Goal: Communication & Community: Answer question/provide support

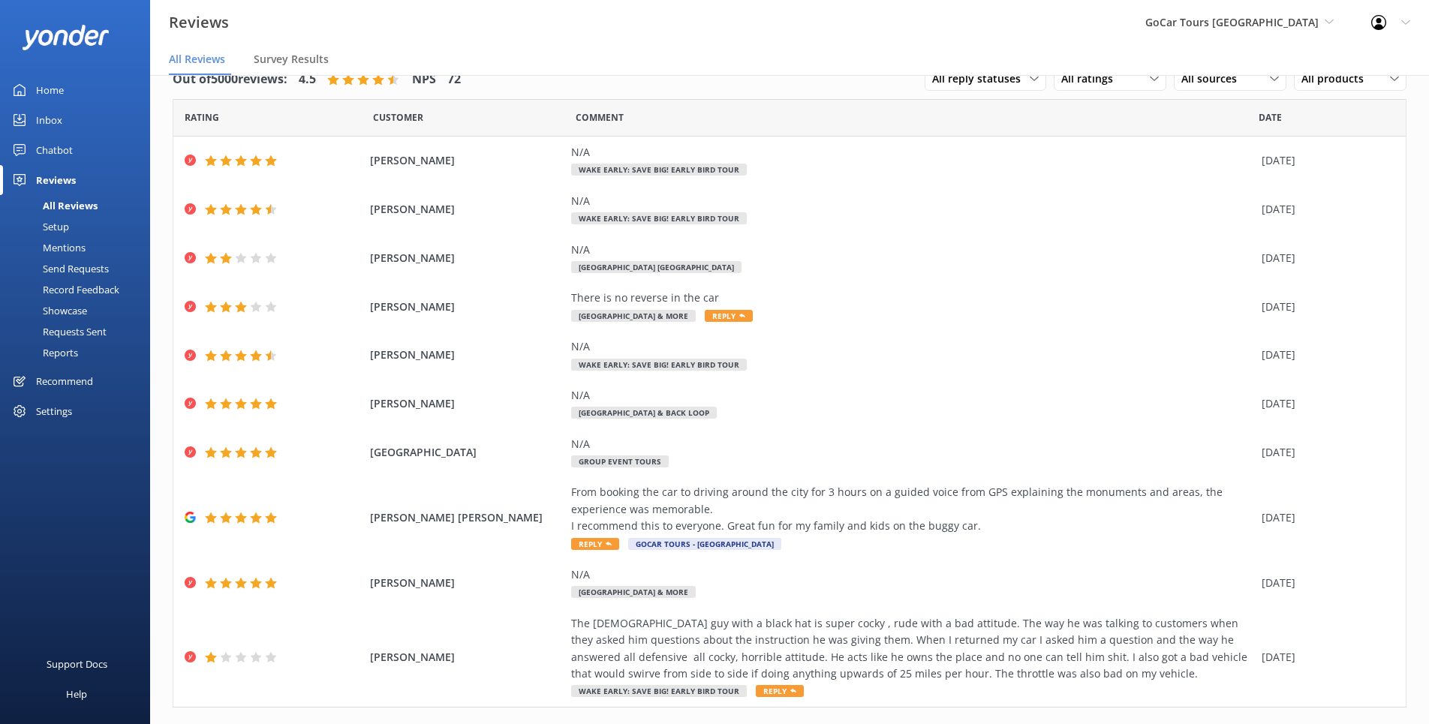
scroll to position [62, 0]
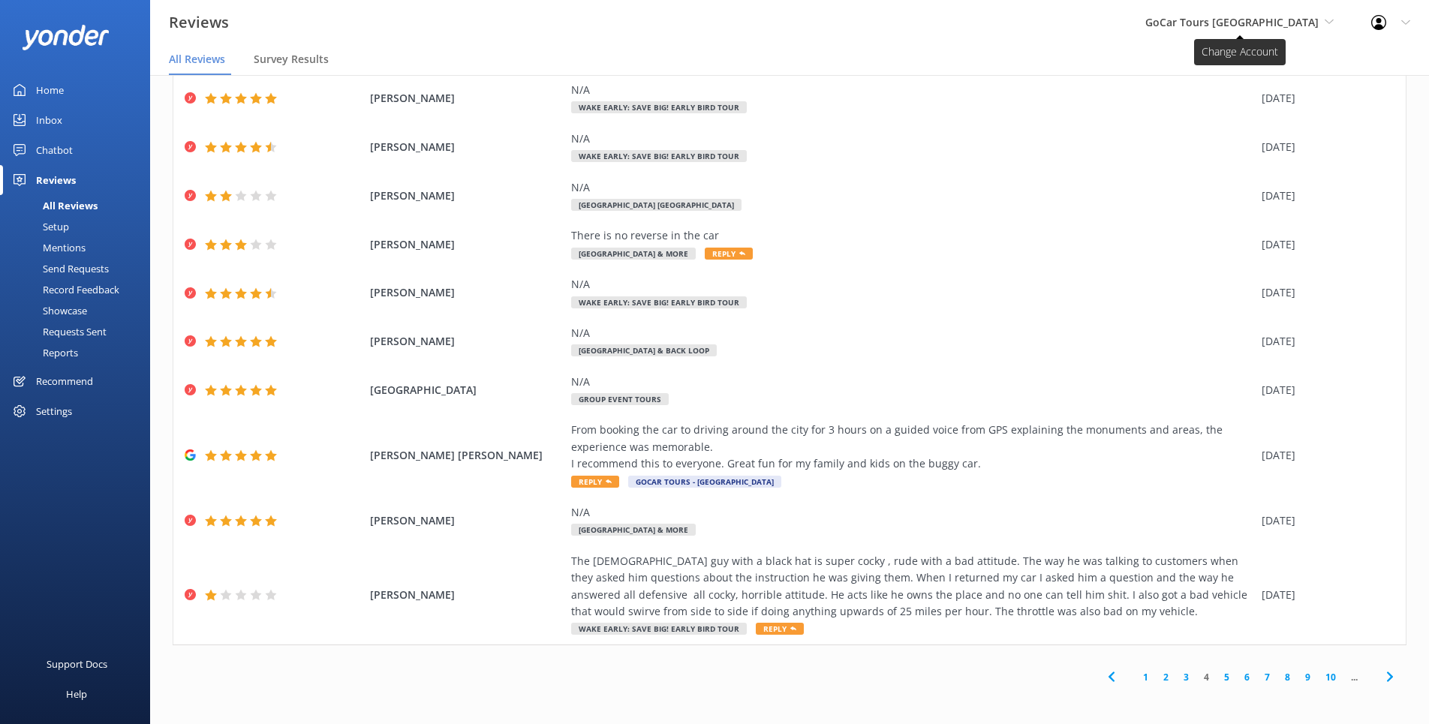
click at [1277, 22] on span "GoCar Tours [GEOGRAPHIC_DATA]" at bounding box center [1231, 22] width 173 height 14
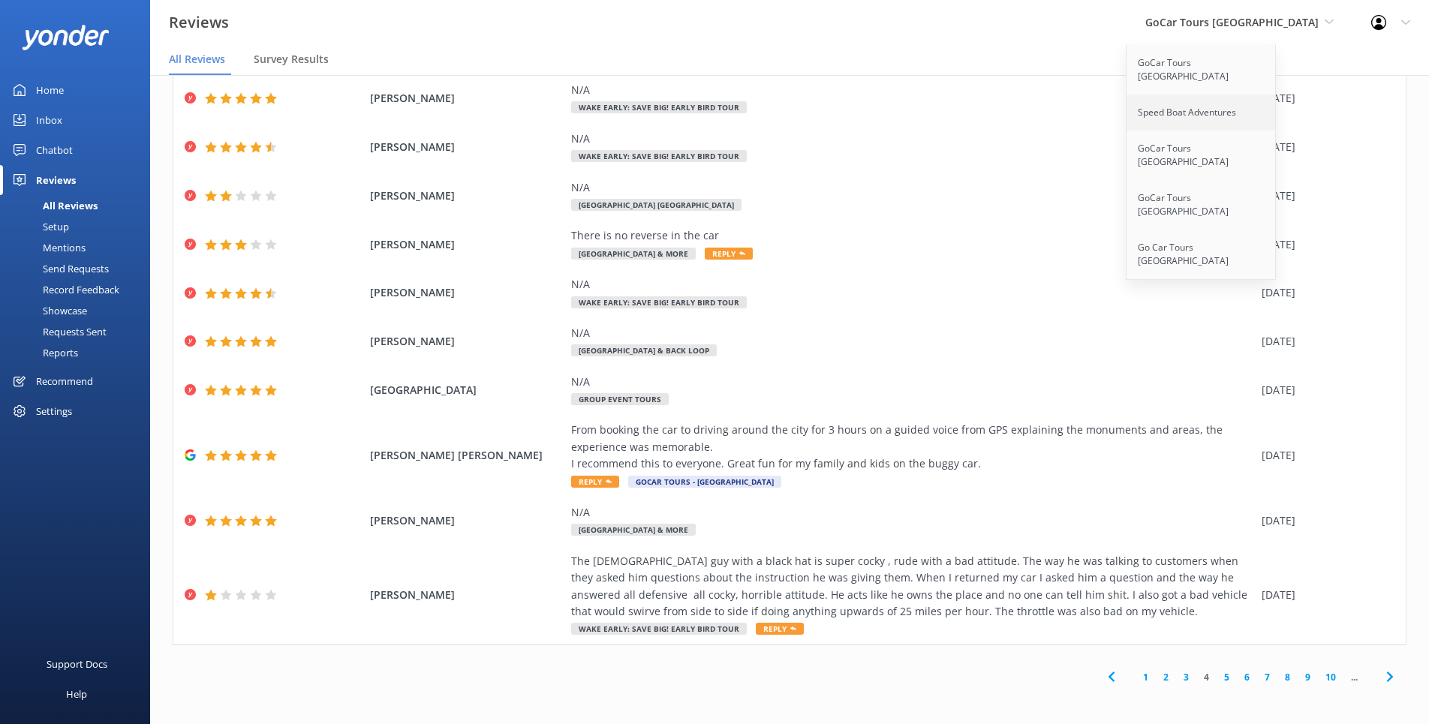
click at [1205, 102] on link "Speed Boat Adventures" at bounding box center [1202, 113] width 150 height 36
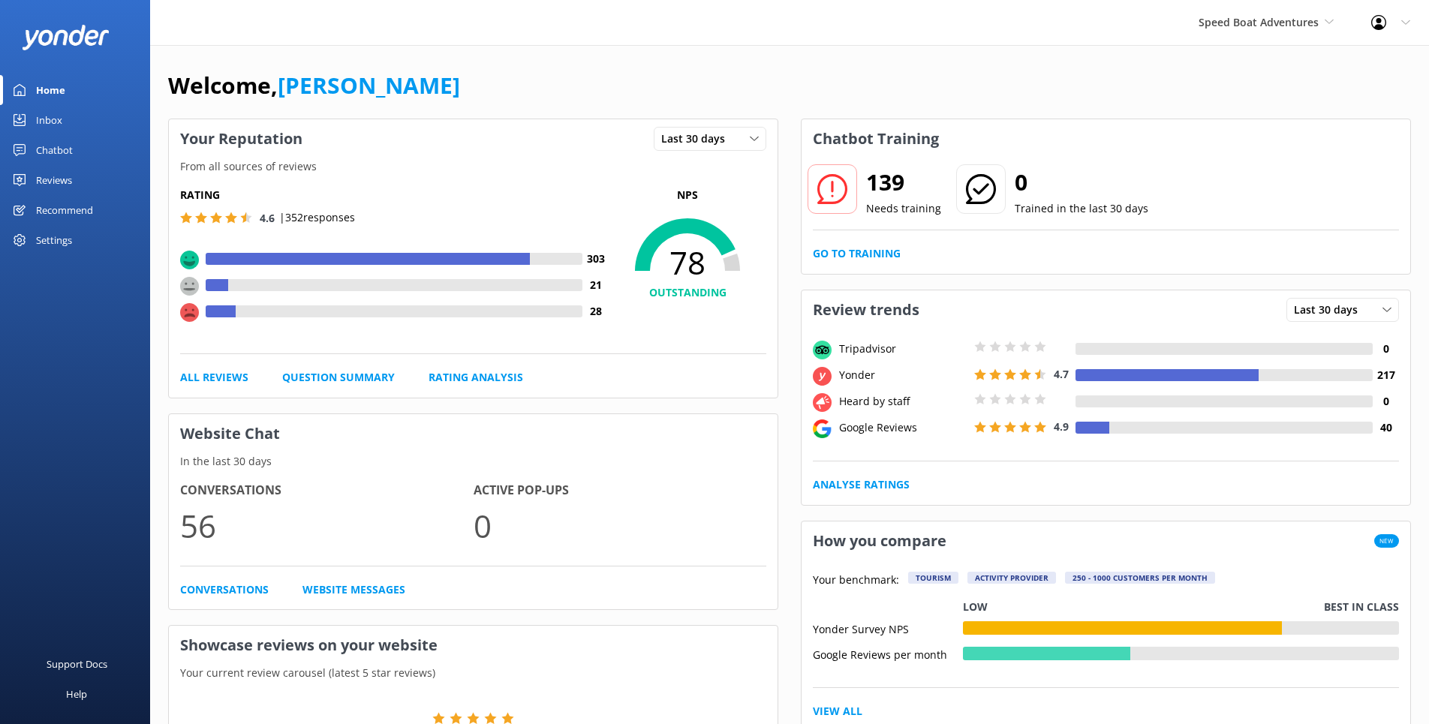
click at [52, 177] on div "Reviews" at bounding box center [54, 180] width 36 height 30
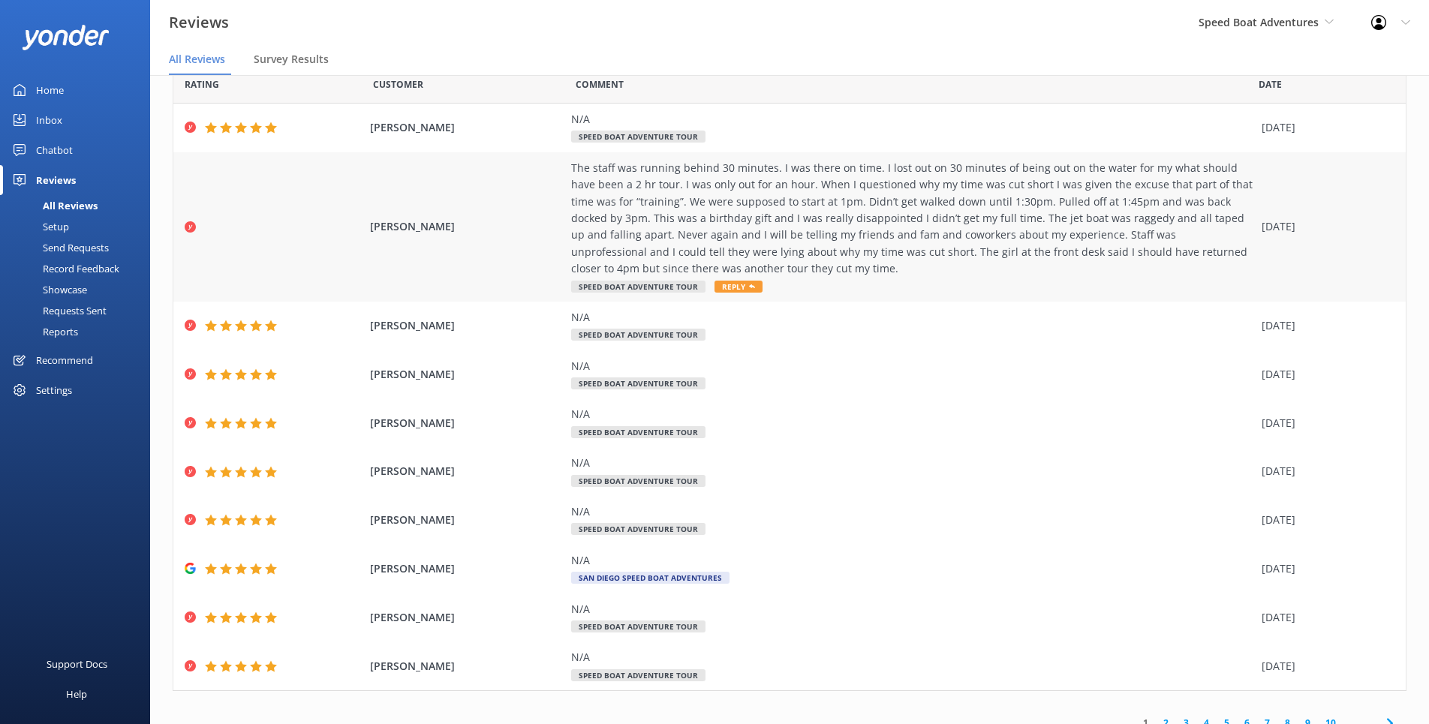
scroll to position [79, 0]
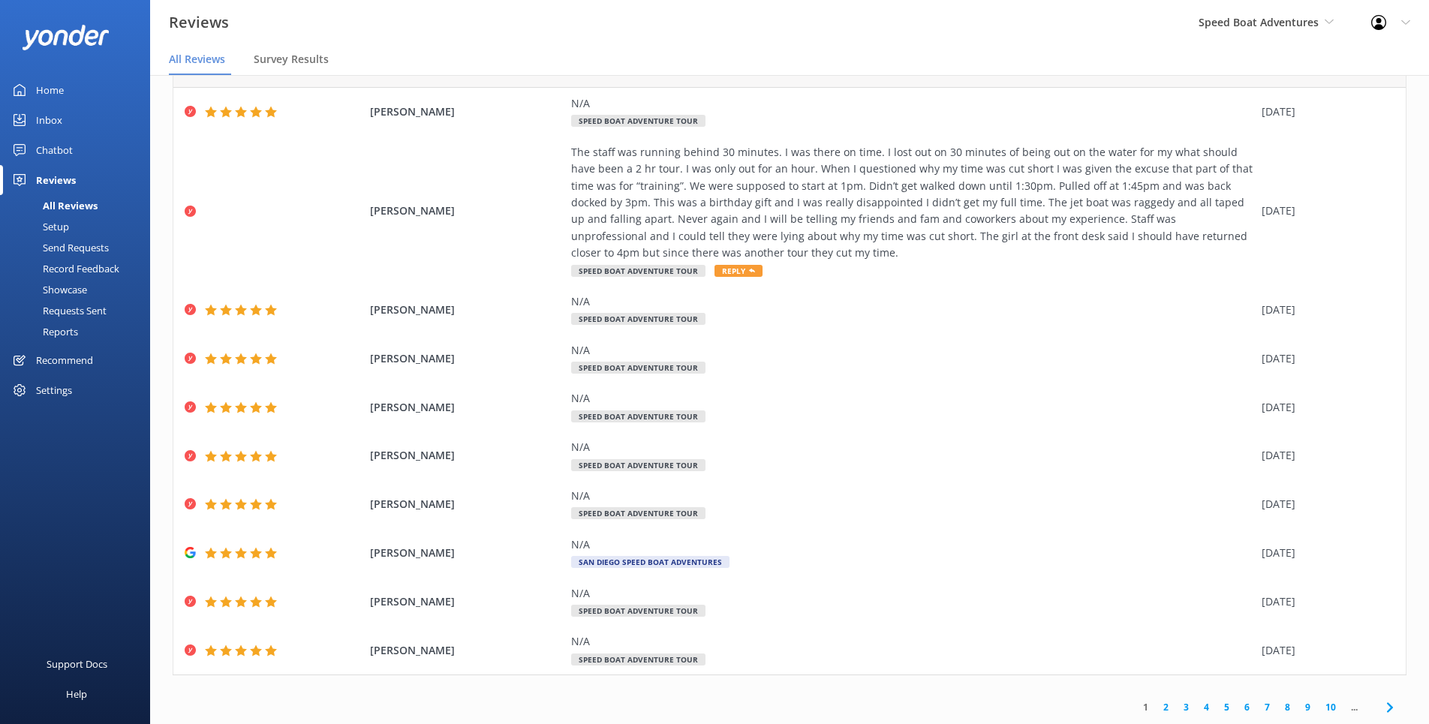
click at [1333, 706] on link "10" at bounding box center [1331, 707] width 26 height 14
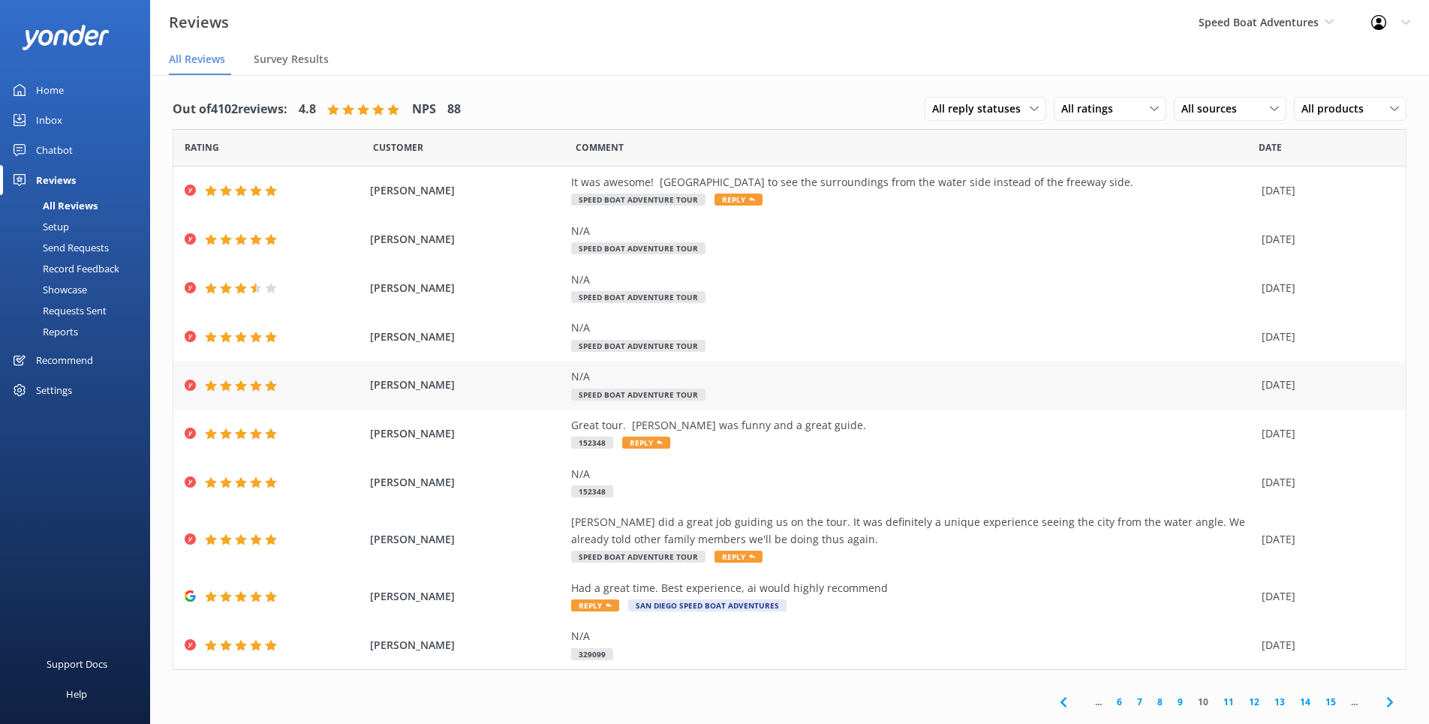
scroll to position [30, 0]
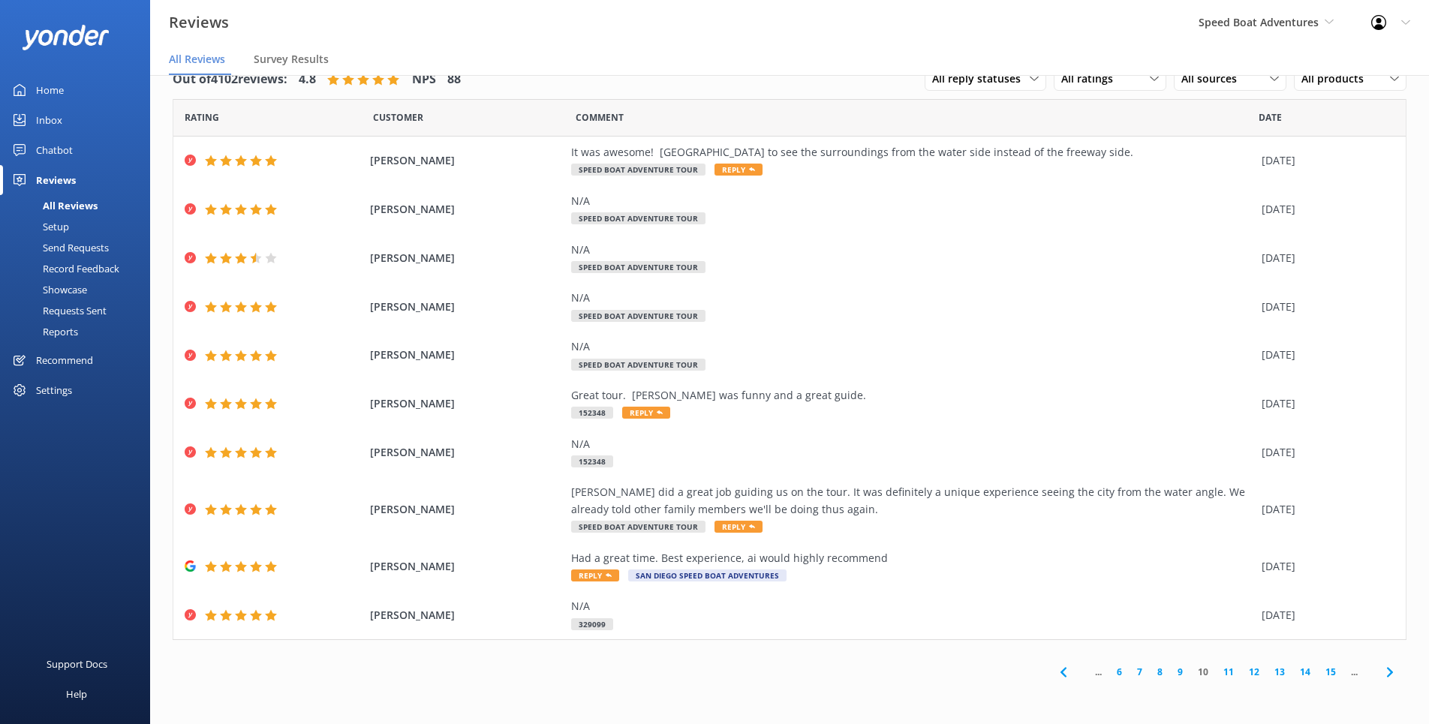
click at [1331, 673] on link "15" at bounding box center [1331, 672] width 26 height 14
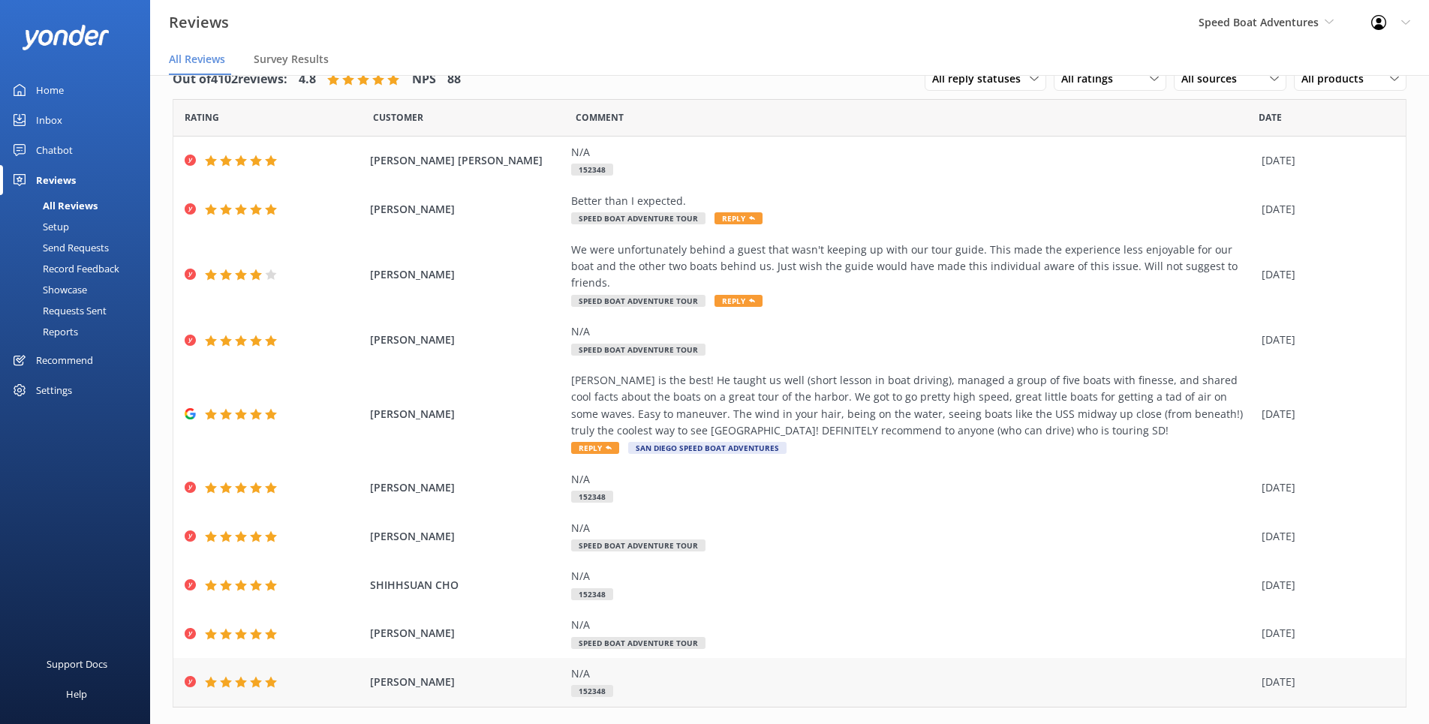
scroll to position [45, 0]
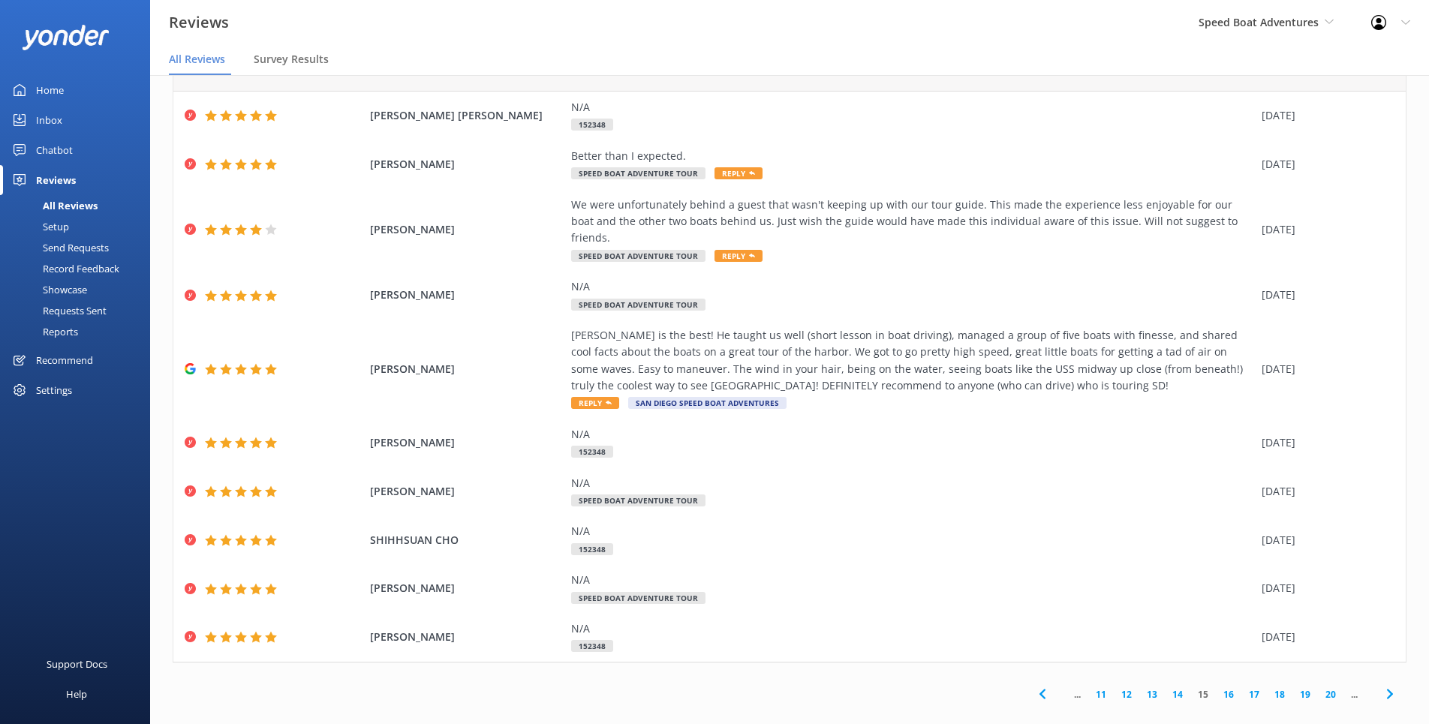
click at [1334, 688] on link "20" at bounding box center [1331, 695] width 26 height 14
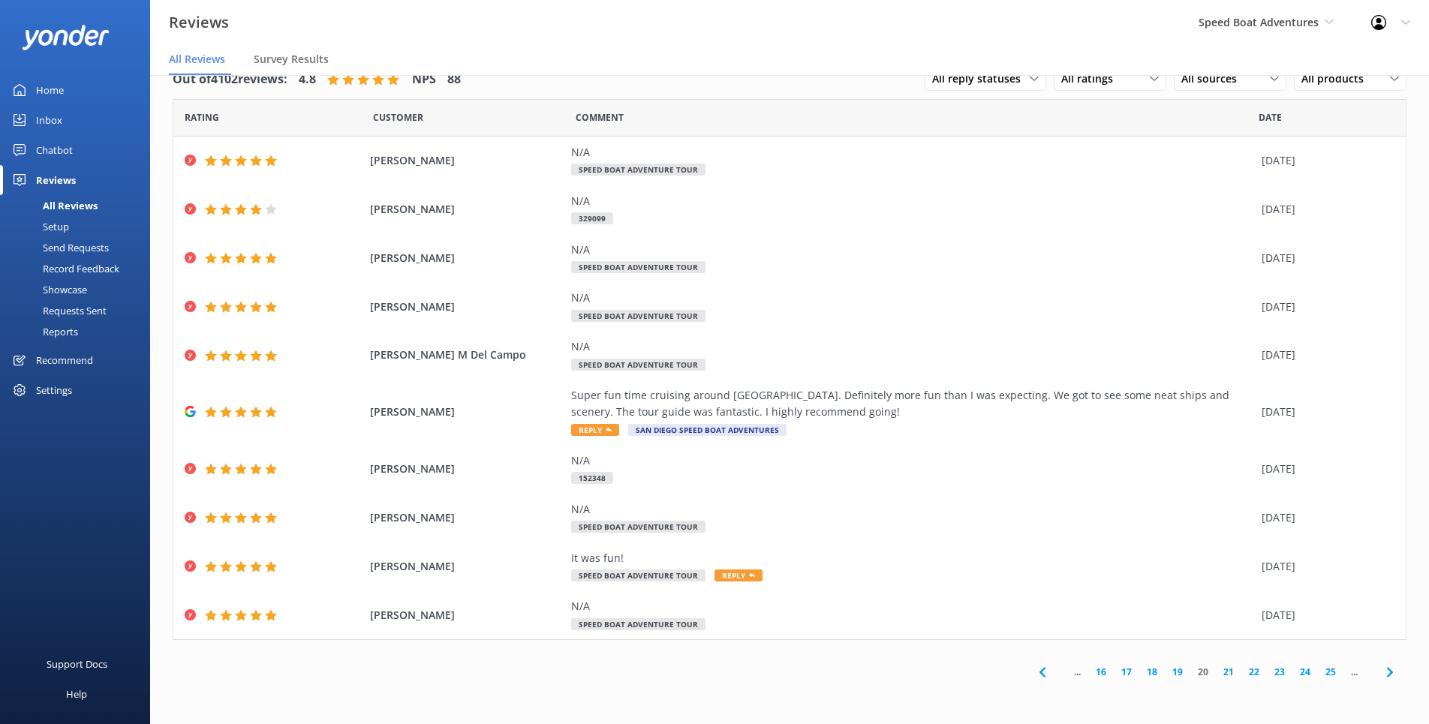
click at [1327, 673] on link "25" at bounding box center [1331, 672] width 26 height 14
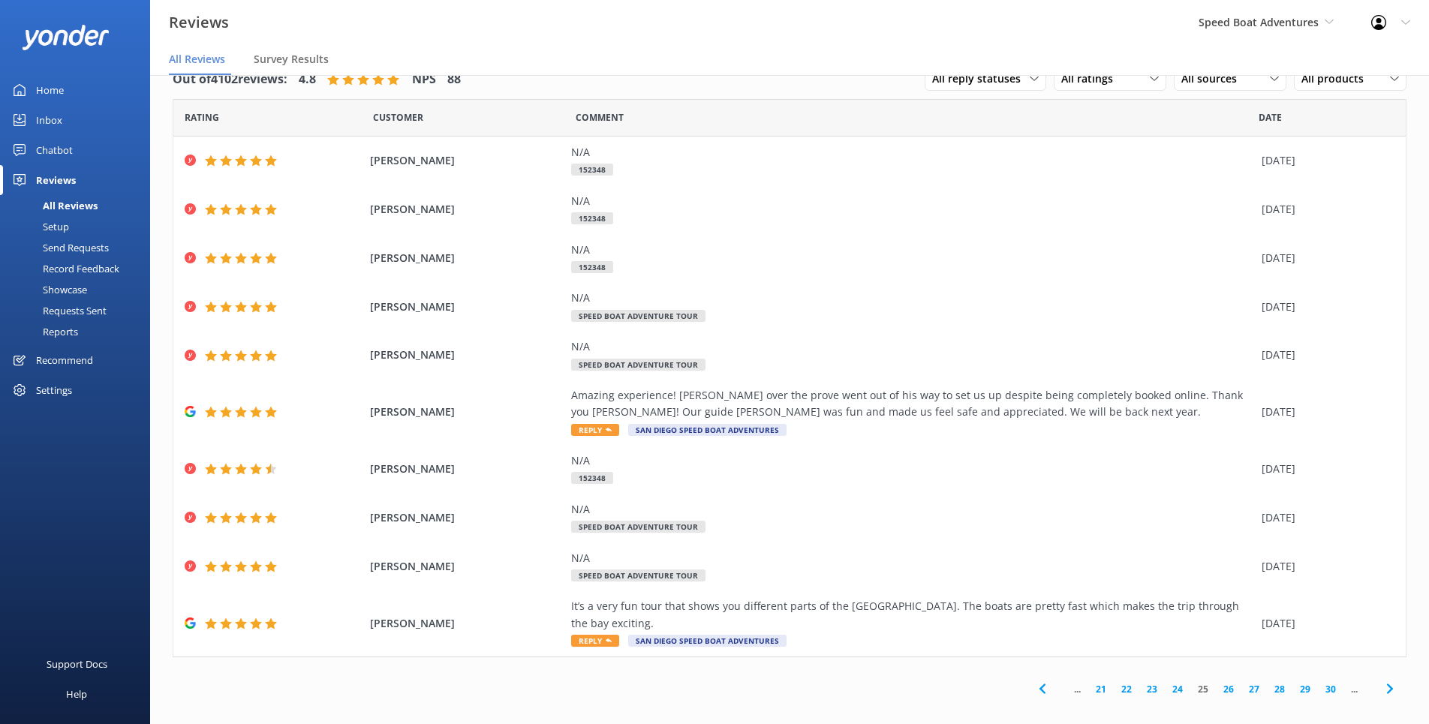
click at [1331, 693] on link "30" at bounding box center [1331, 689] width 26 height 14
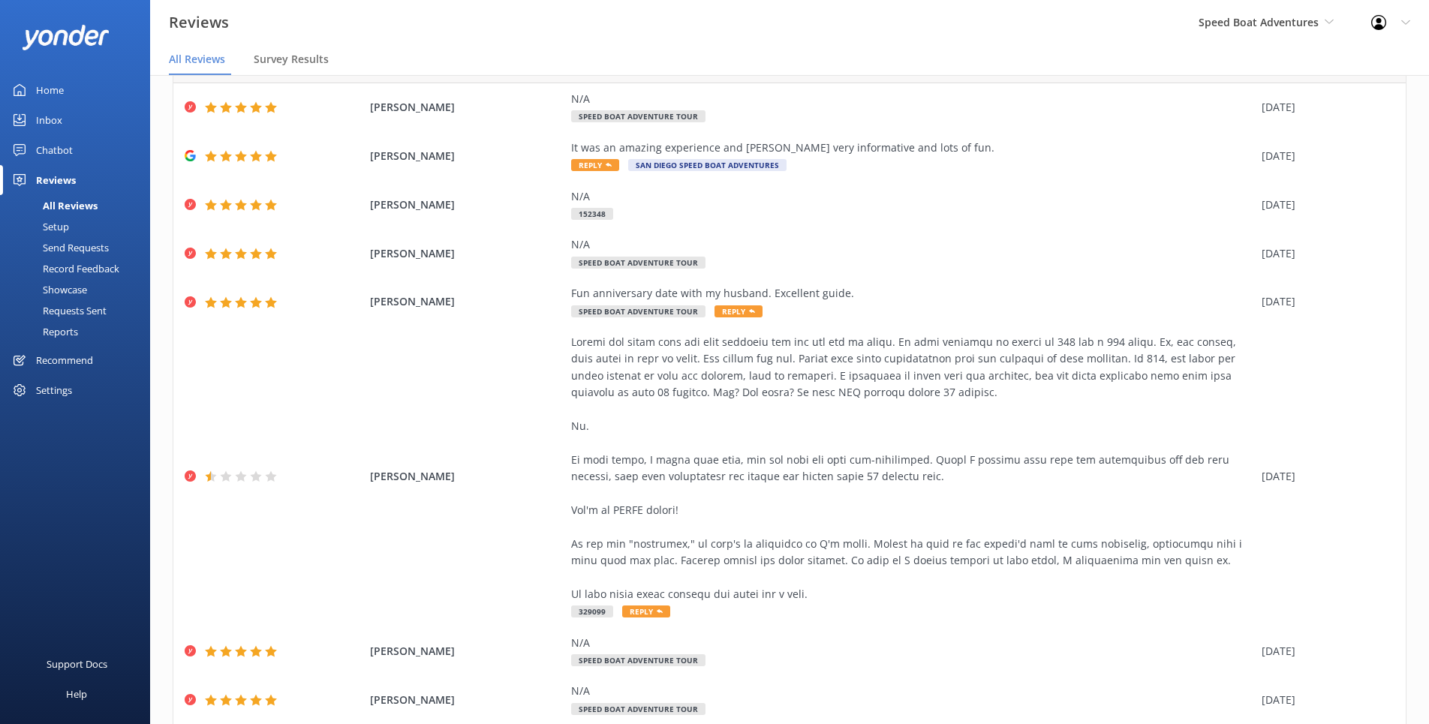
scroll to position [230, 0]
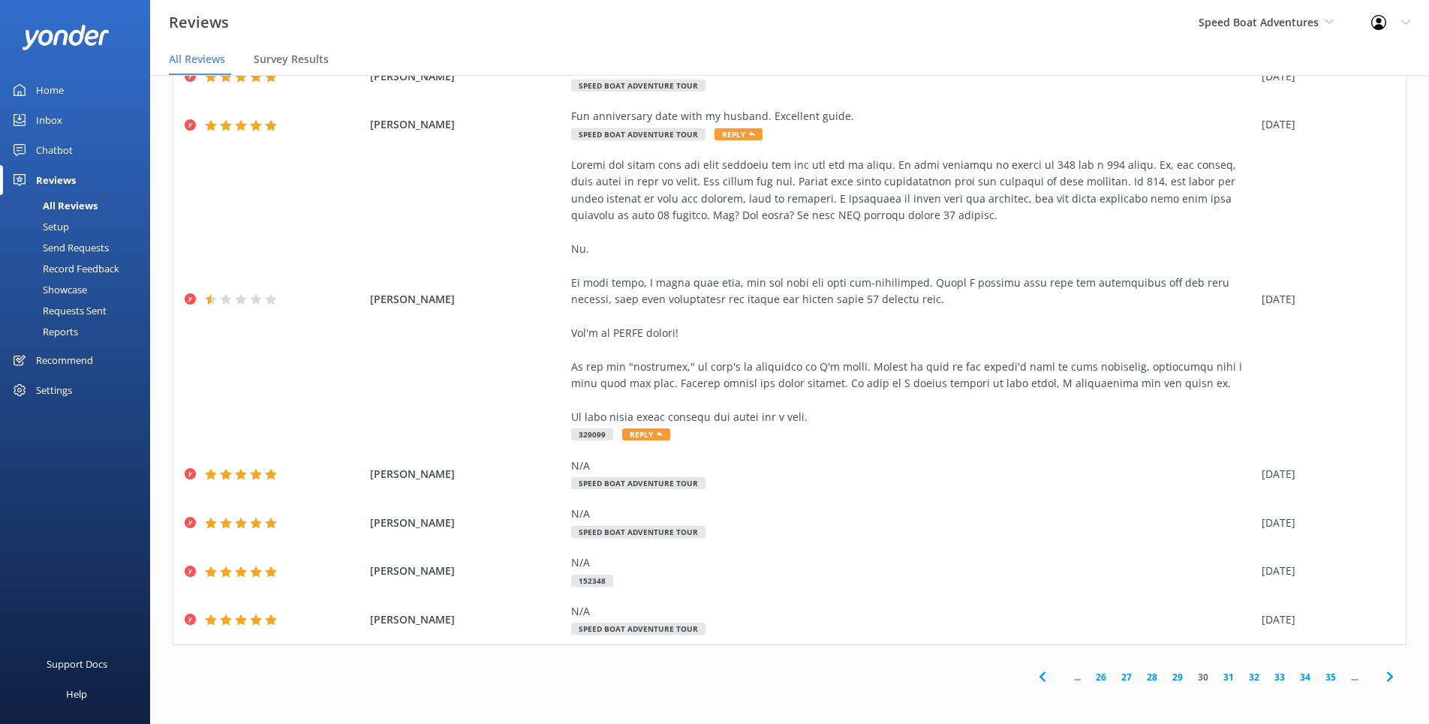
click at [1330, 678] on link "35" at bounding box center [1331, 677] width 26 height 14
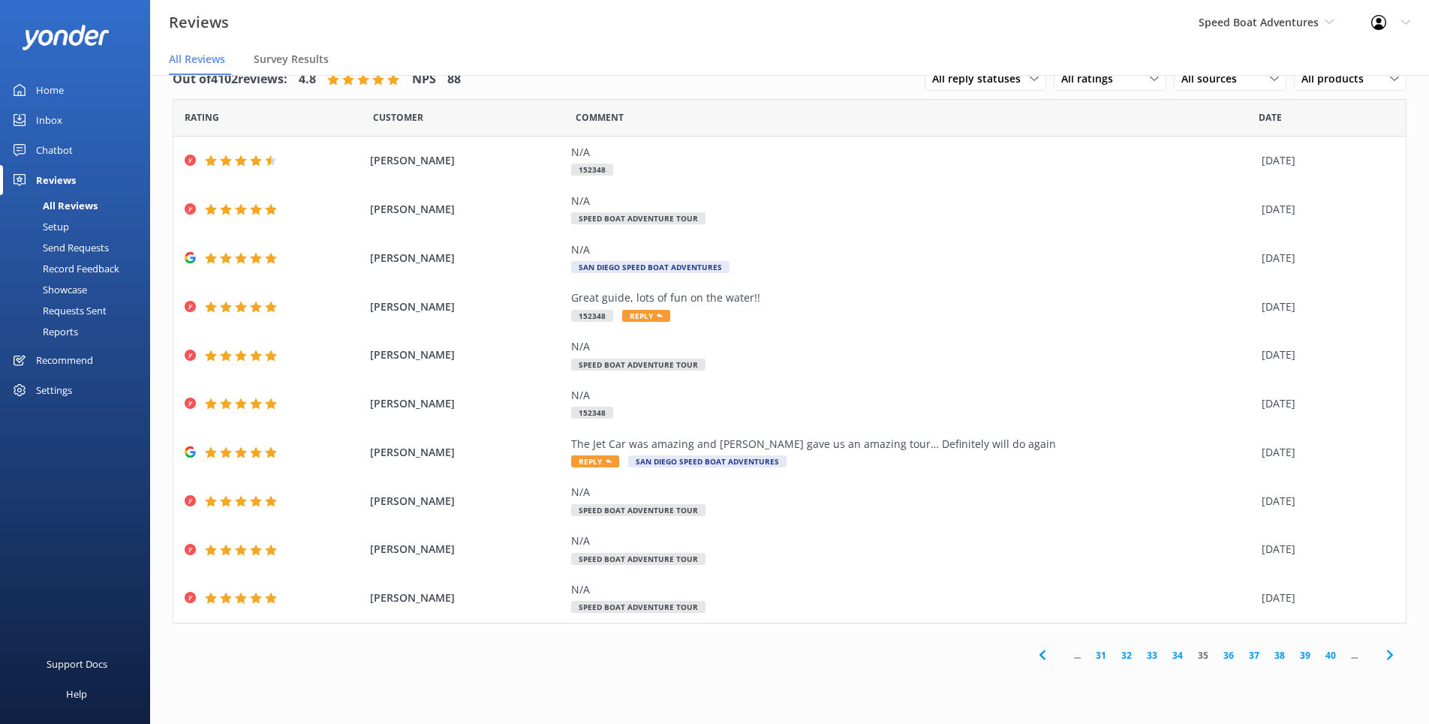
click at [1328, 654] on link "40" at bounding box center [1331, 655] width 26 height 14
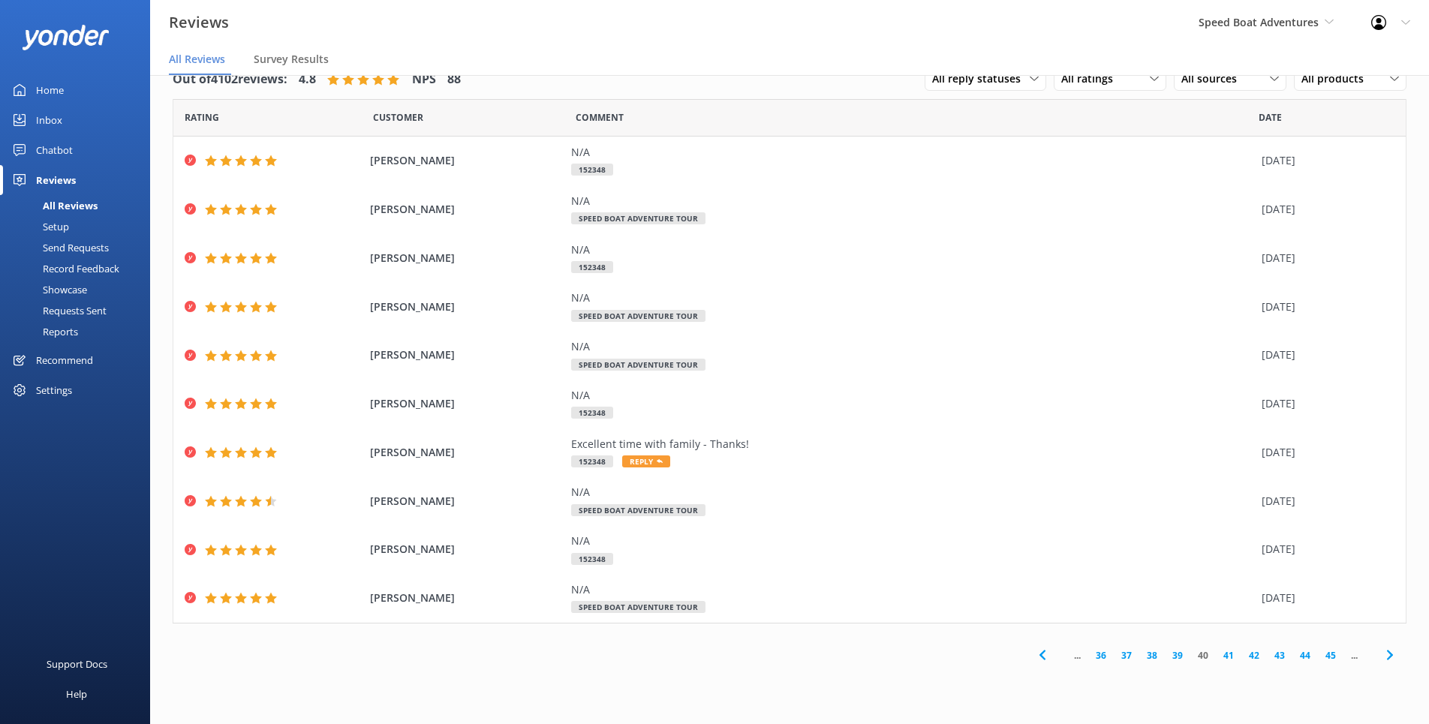
click at [1332, 654] on link "45" at bounding box center [1331, 655] width 26 height 14
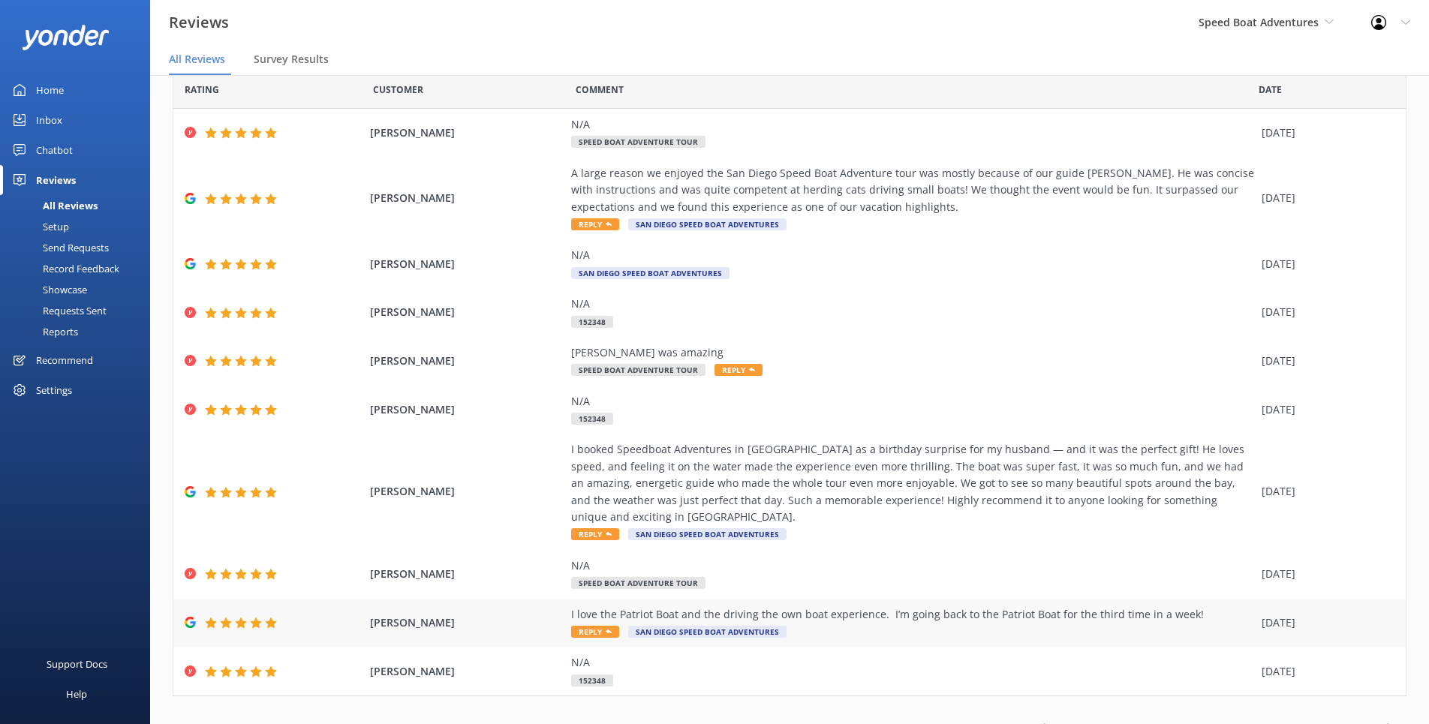
scroll to position [79, 0]
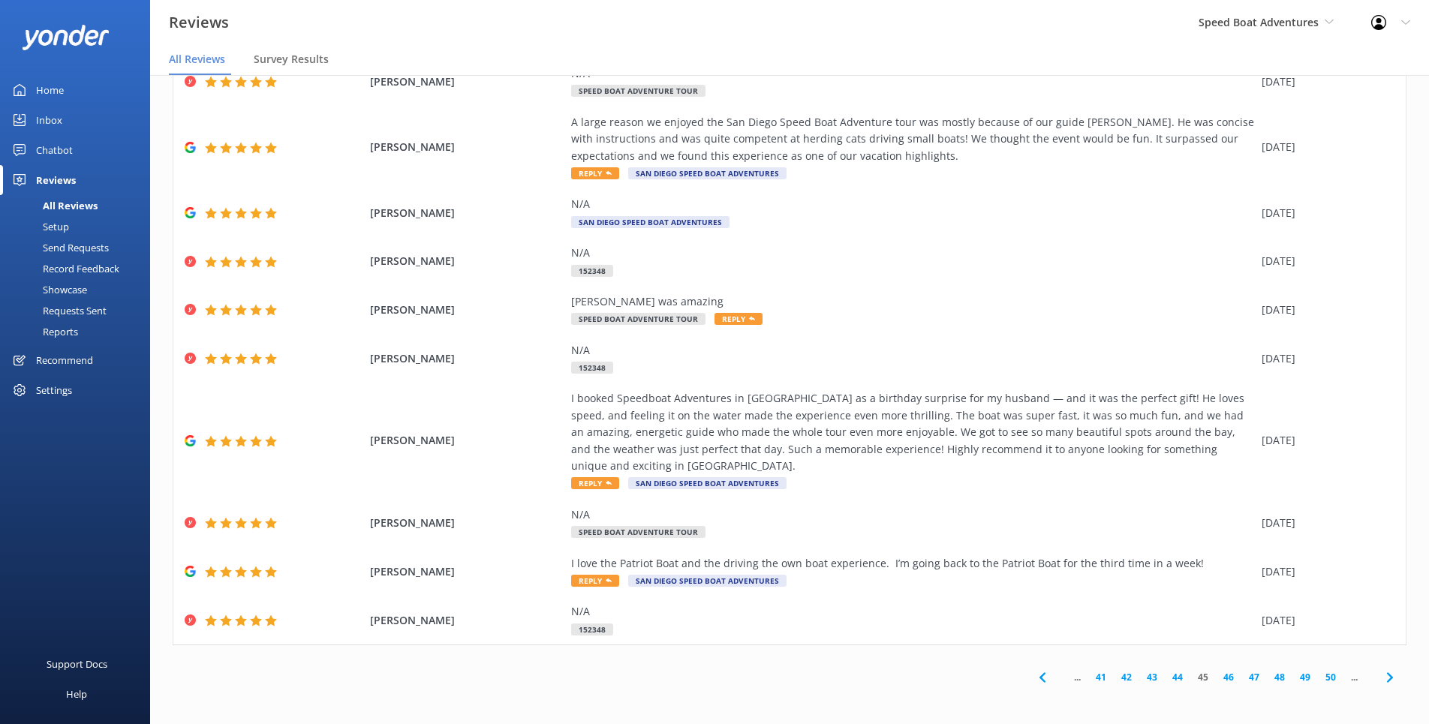
click at [1131, 675] on link "42" at bounding box center [1127, 677] width 26 height 14
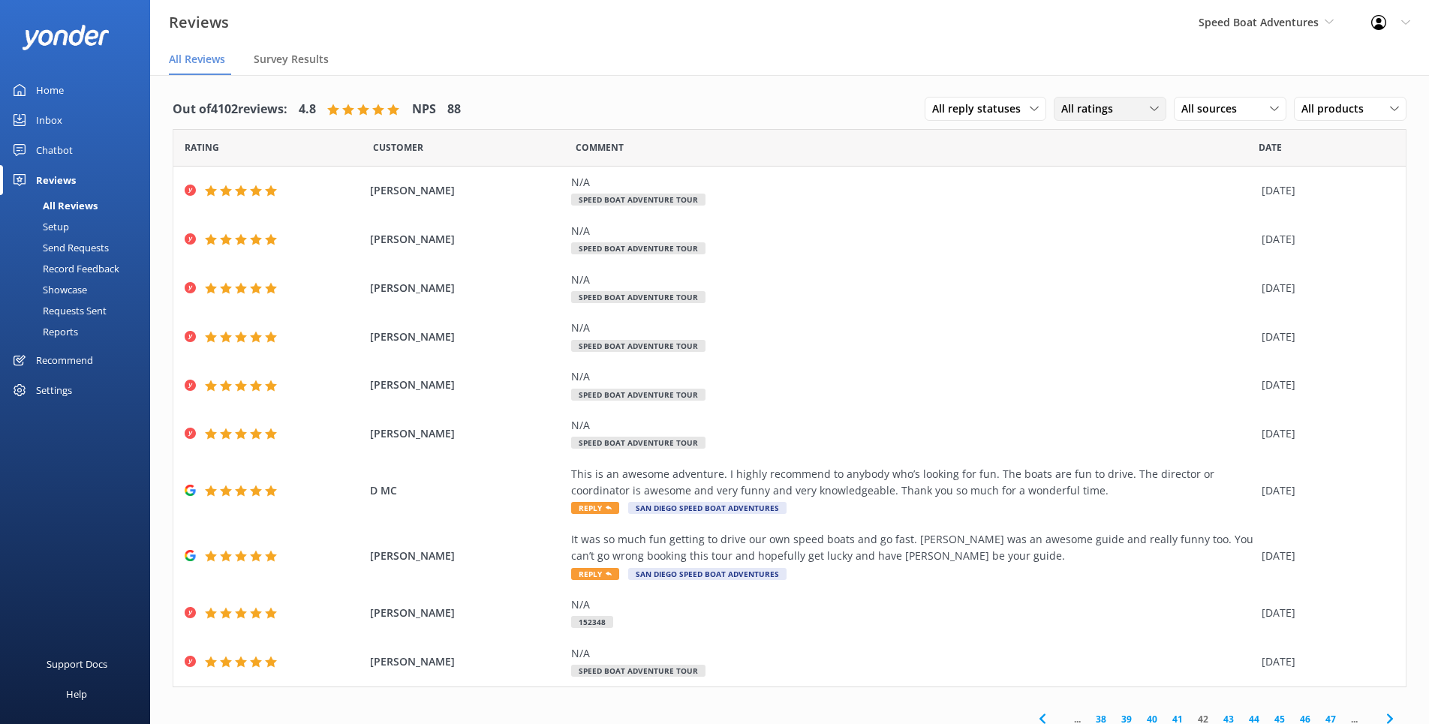
click at [1137, 104] on div "All ratings" at bounding box center [1110, 109] width 105 height 17
click at [1088, 226] on div "Detractors" at bounding box center [1110, 231] width 69 height 15
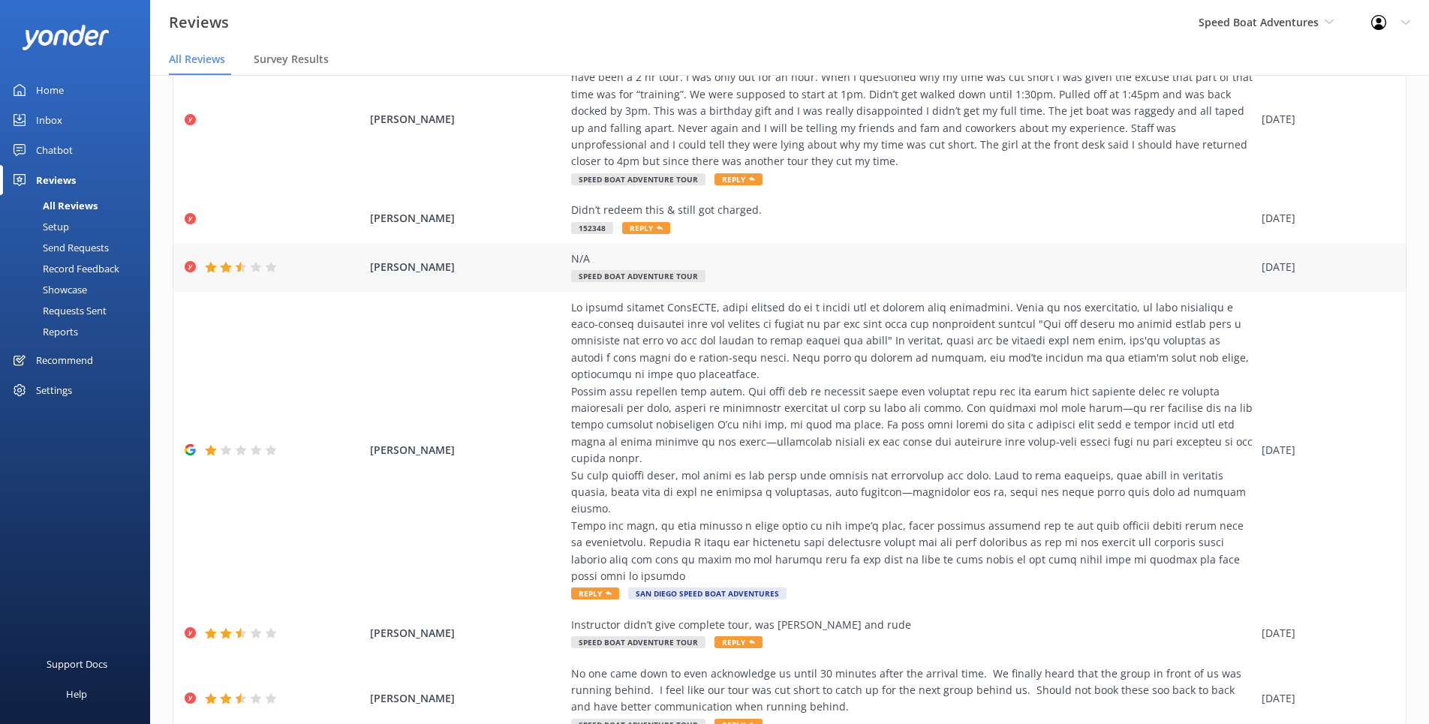
scroll to position [465, 0]
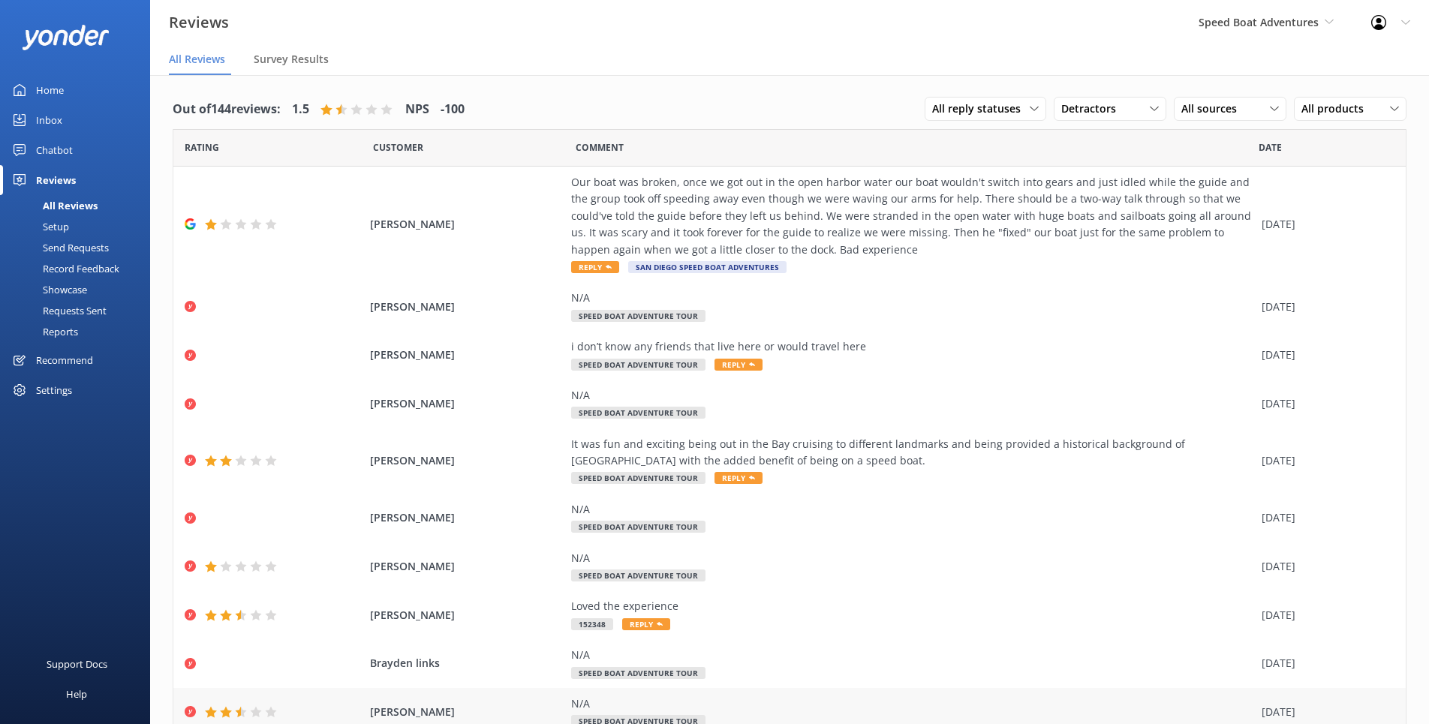
scroll to position [62, 0]
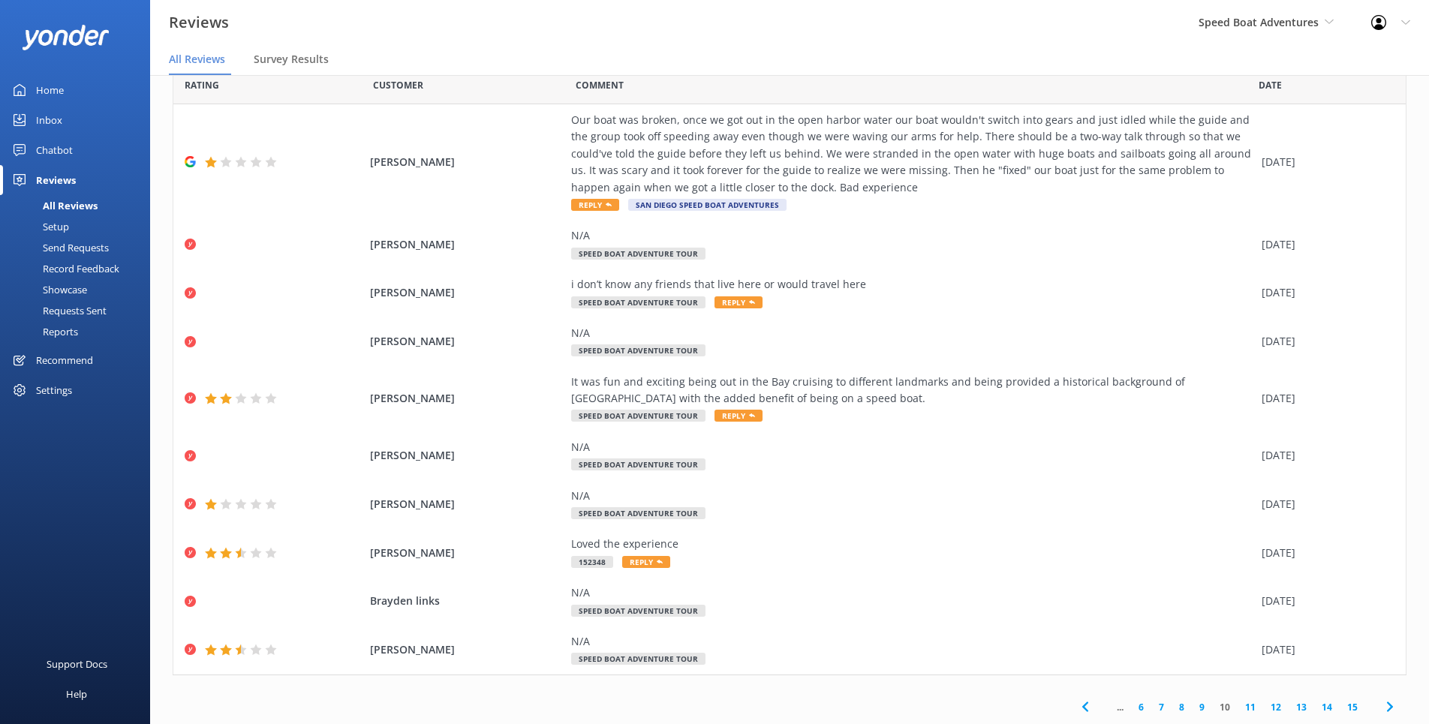
click at [1145, 707] on link "6" at bounding box center [1141, 707] width 20 height 14
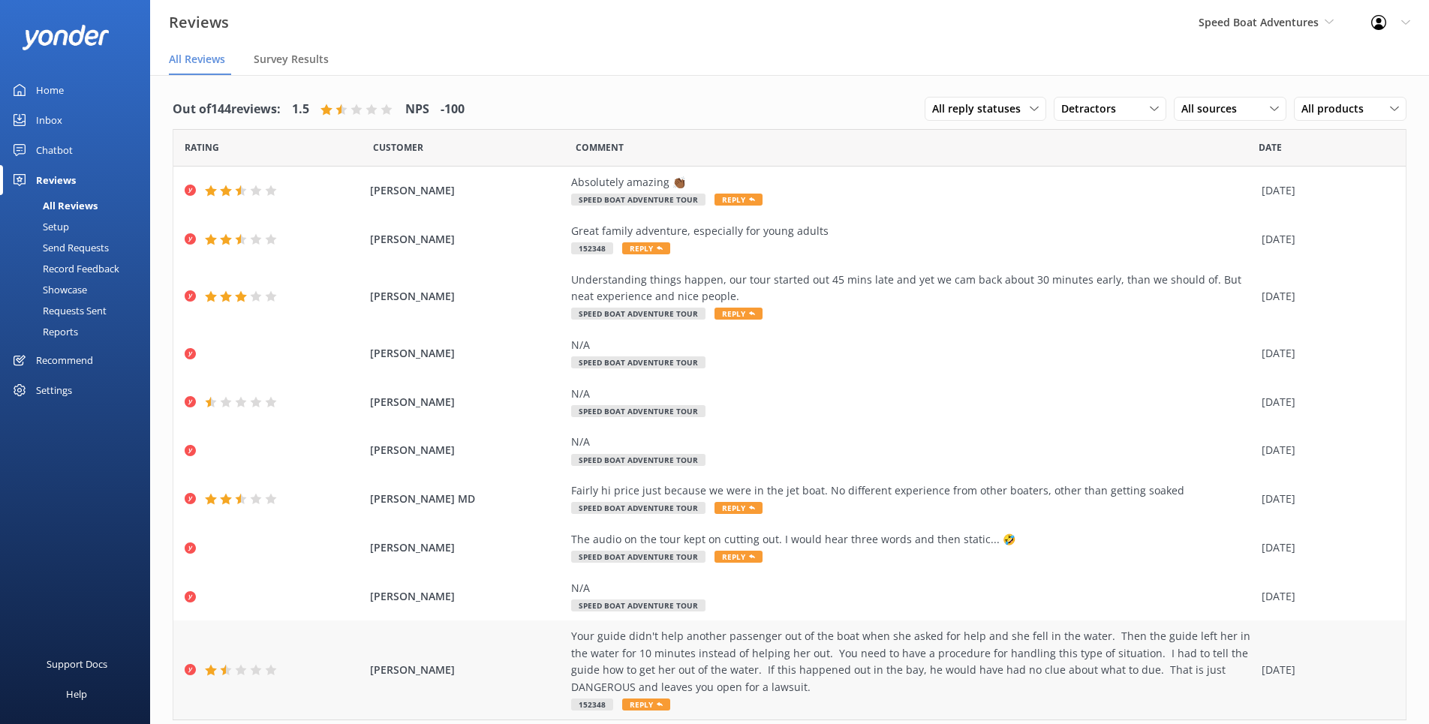
scroll to position [45, 0]
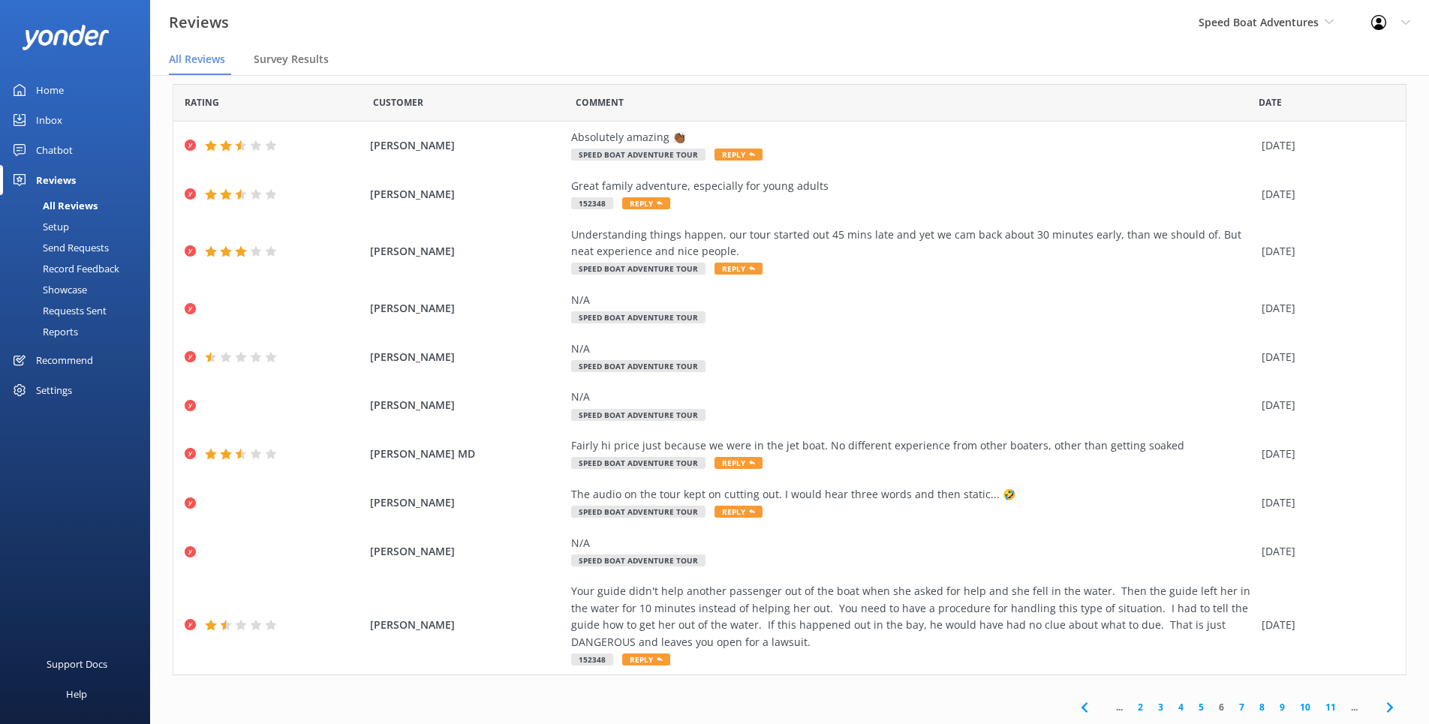
click at [1179, 706] on link "4" at bounding box center [1181, 707] width 20 height 14
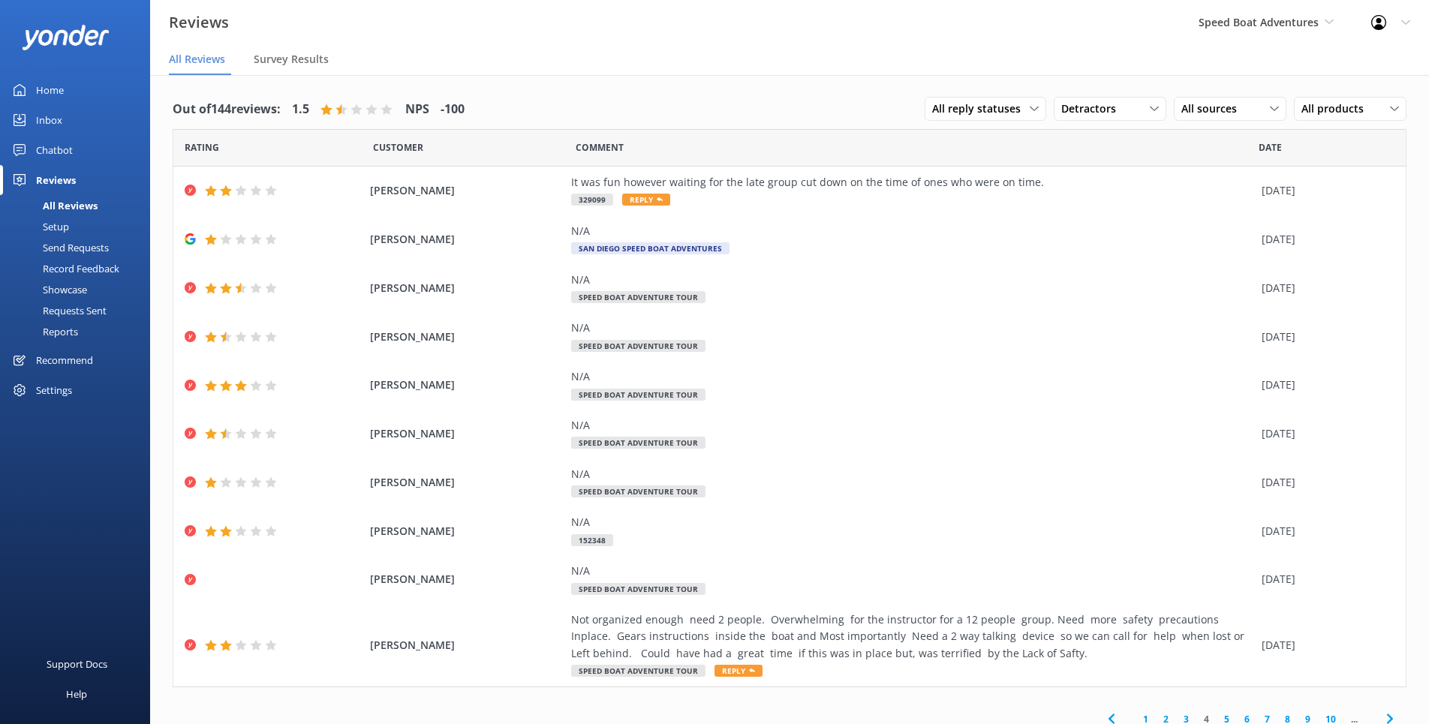
scroll to position [12, 0]
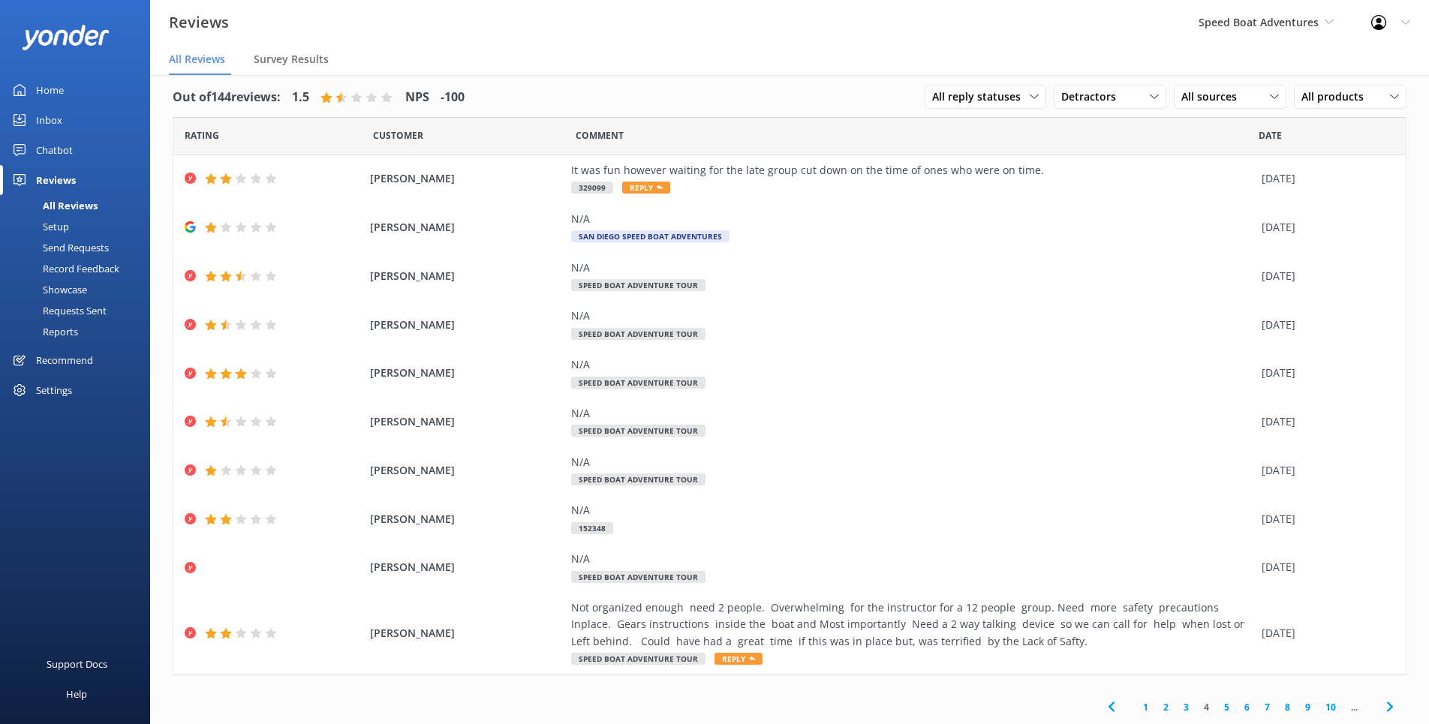
click at [1185, 707] on link "3" at bounding box center [1186, 707] width 20 height 14
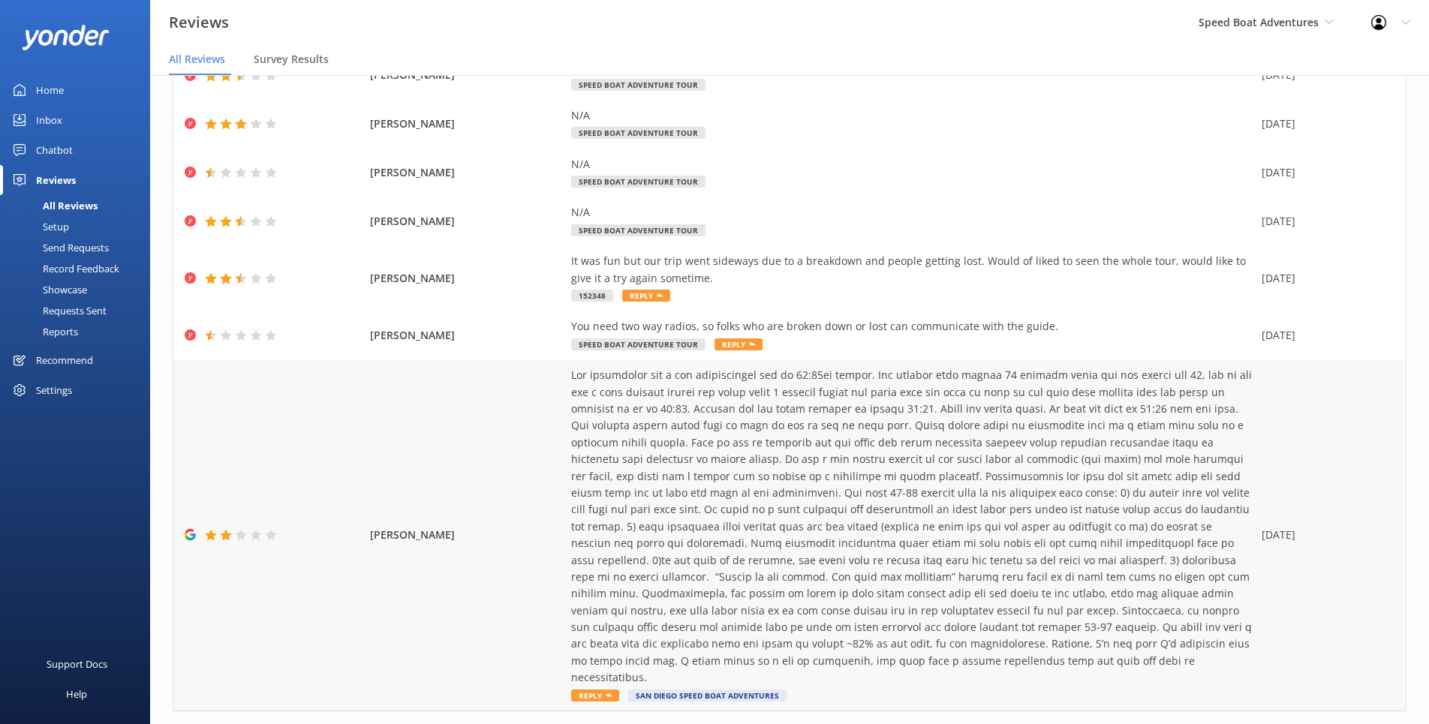
scroll to position [297, 0]
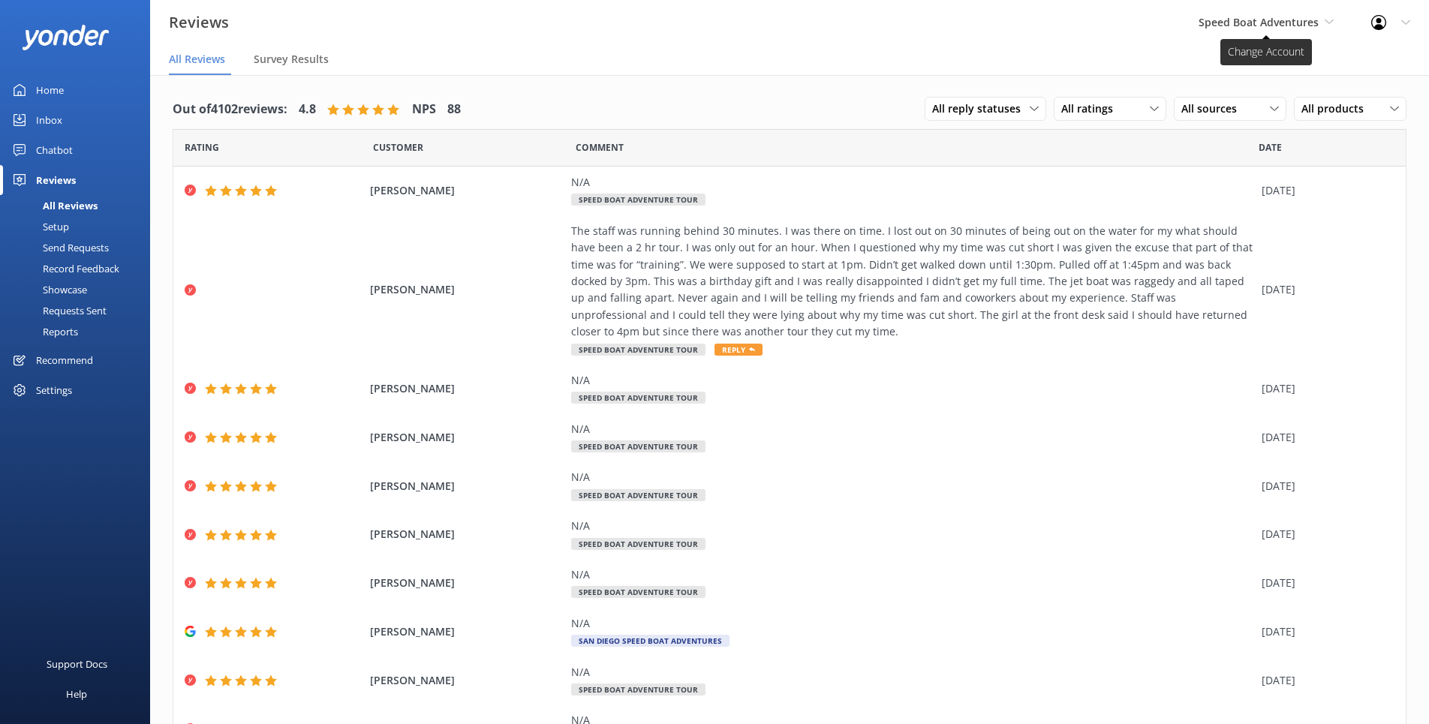
click at [1312, 27] on span "Speed Boat Adventures" at bounding box center [1259, 22] width 120 height 14
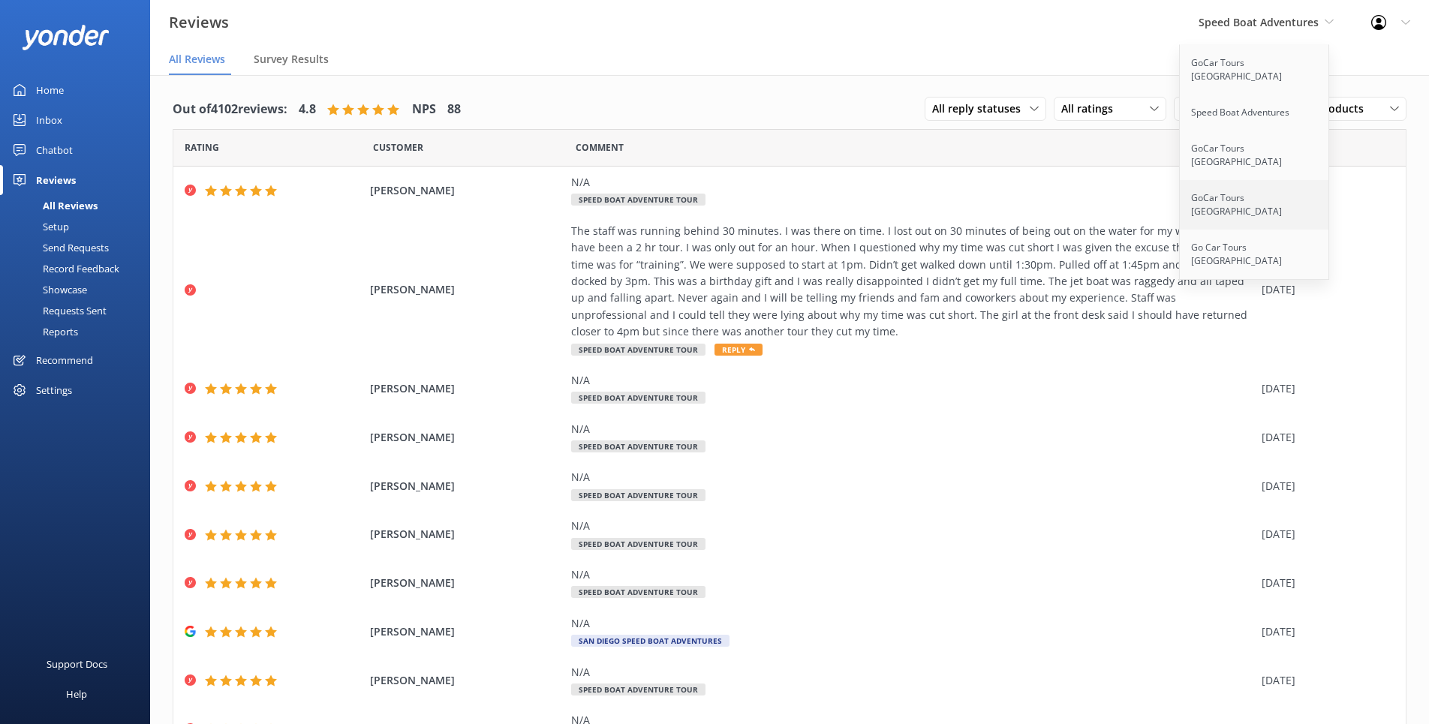
click at [1254, 180] on link "GoCar Tours [GEOGRAPHIC_DATA]" at bounding box center [1255, 205] width 150 height 50
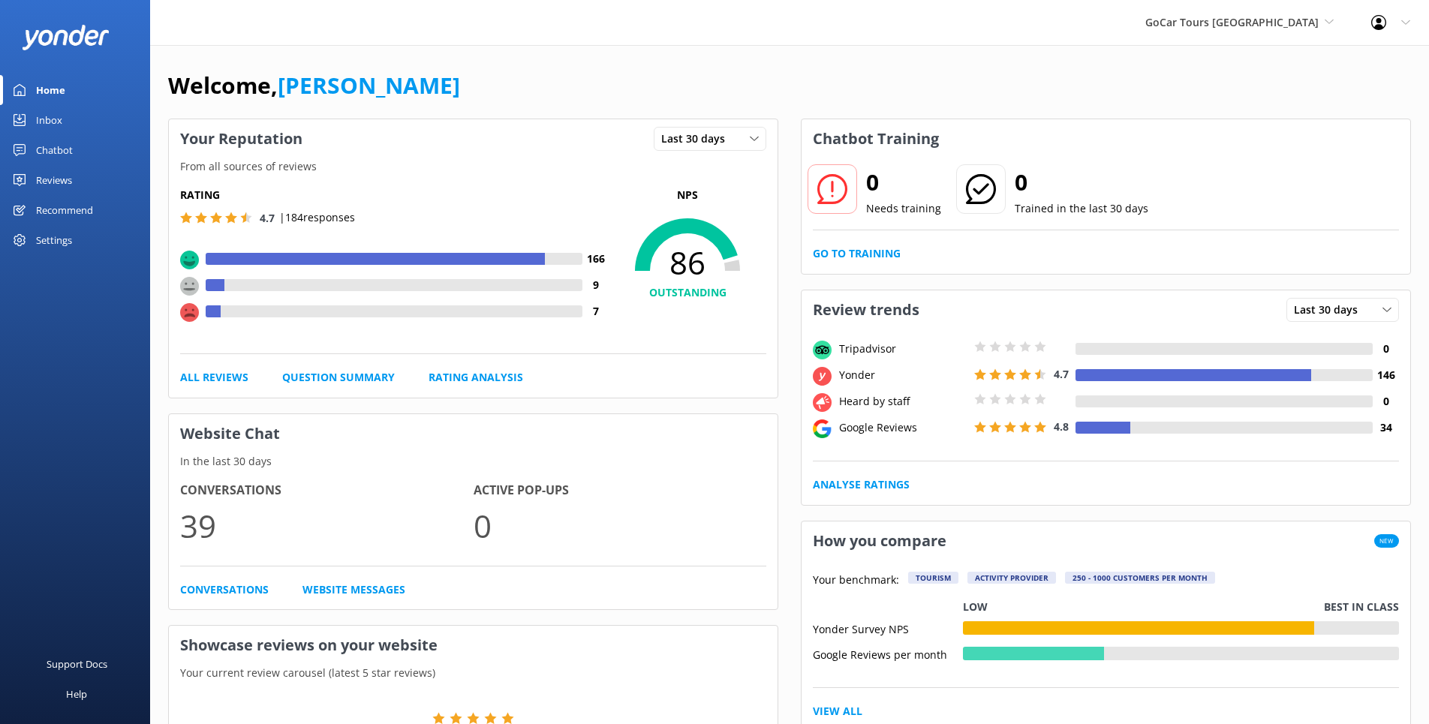
click at [62, 146] on div "Chatbot" at bounding box center [54, 150] width 37 height 30
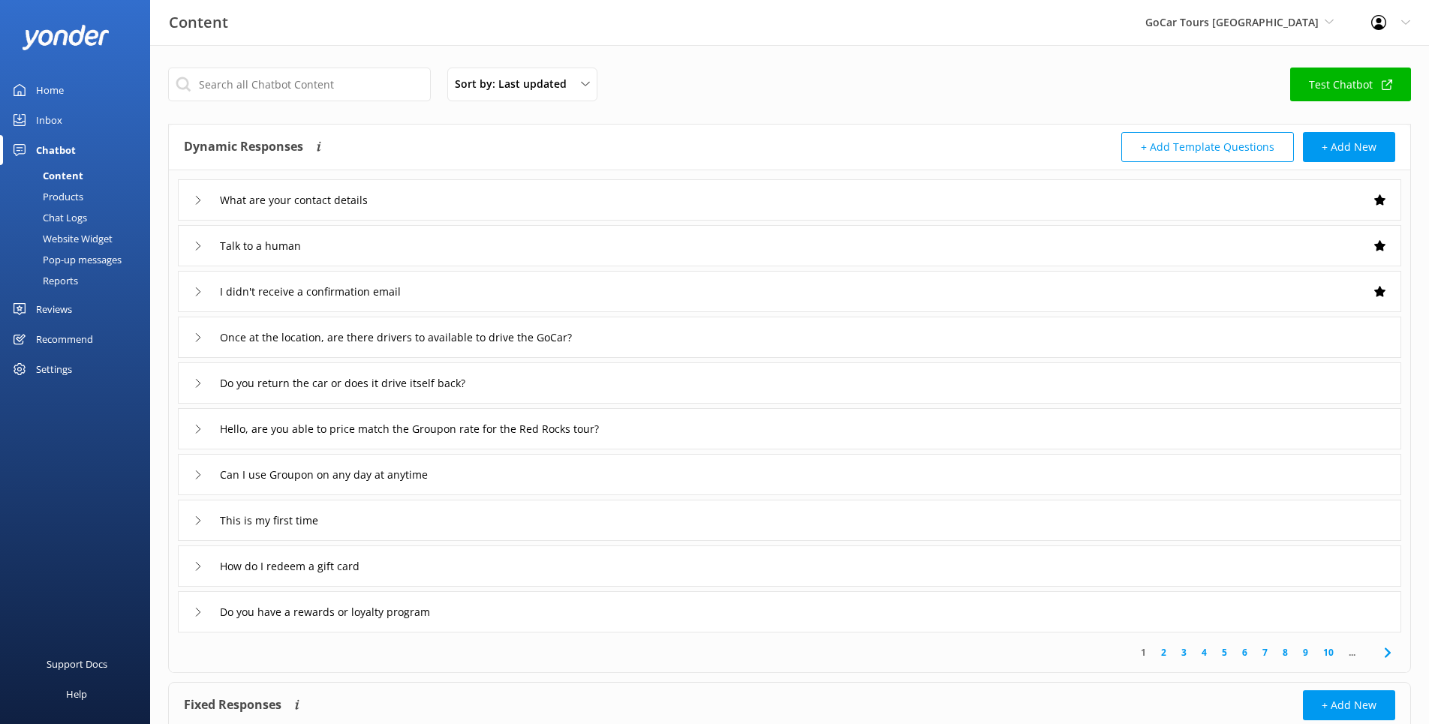
click at [60, 121] on div "Inbox" at bounding box center [49, 120] width 26 height 30
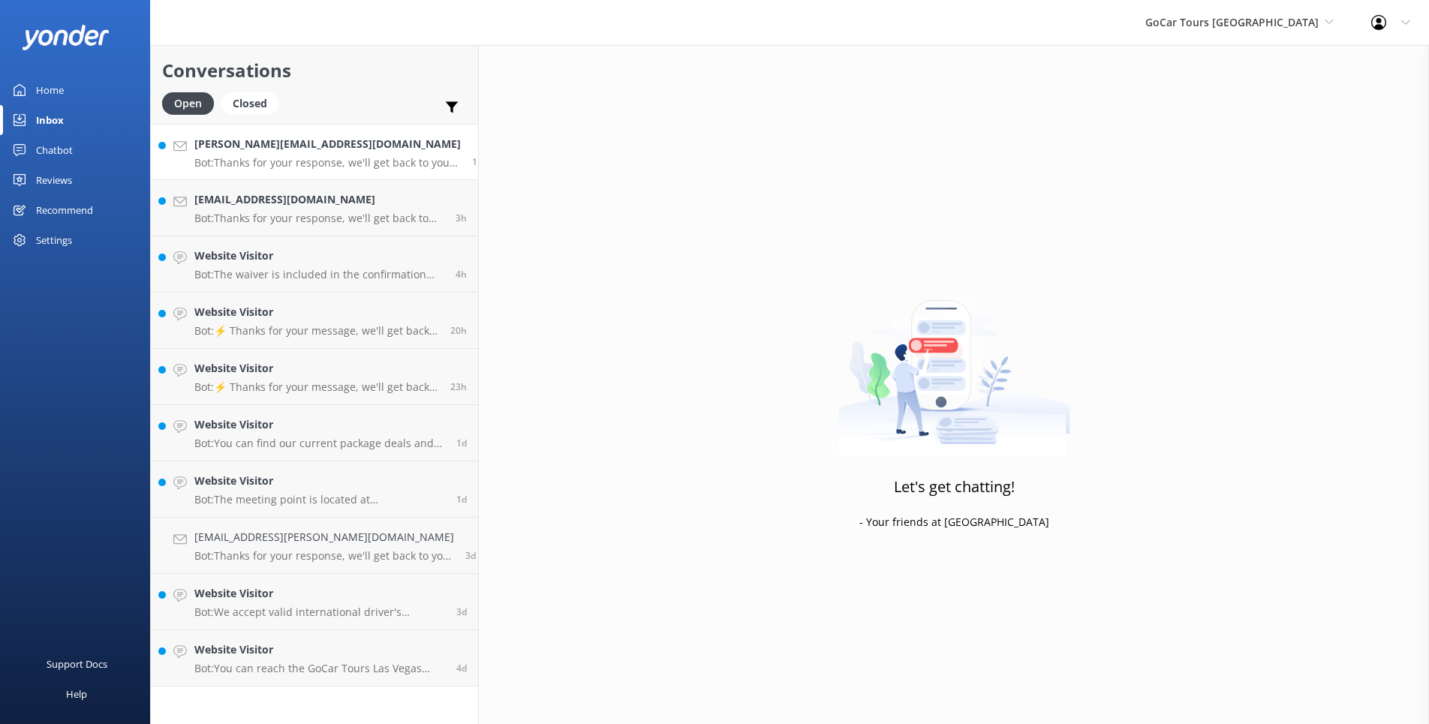
click at [289, 152] on div "[PERSON_NAME][EMAIL_ADDRESS][DOMAIN_NAME] Bot: Thanks for your response, we'll …" at bounding box center [327, 152] width 266 height 32
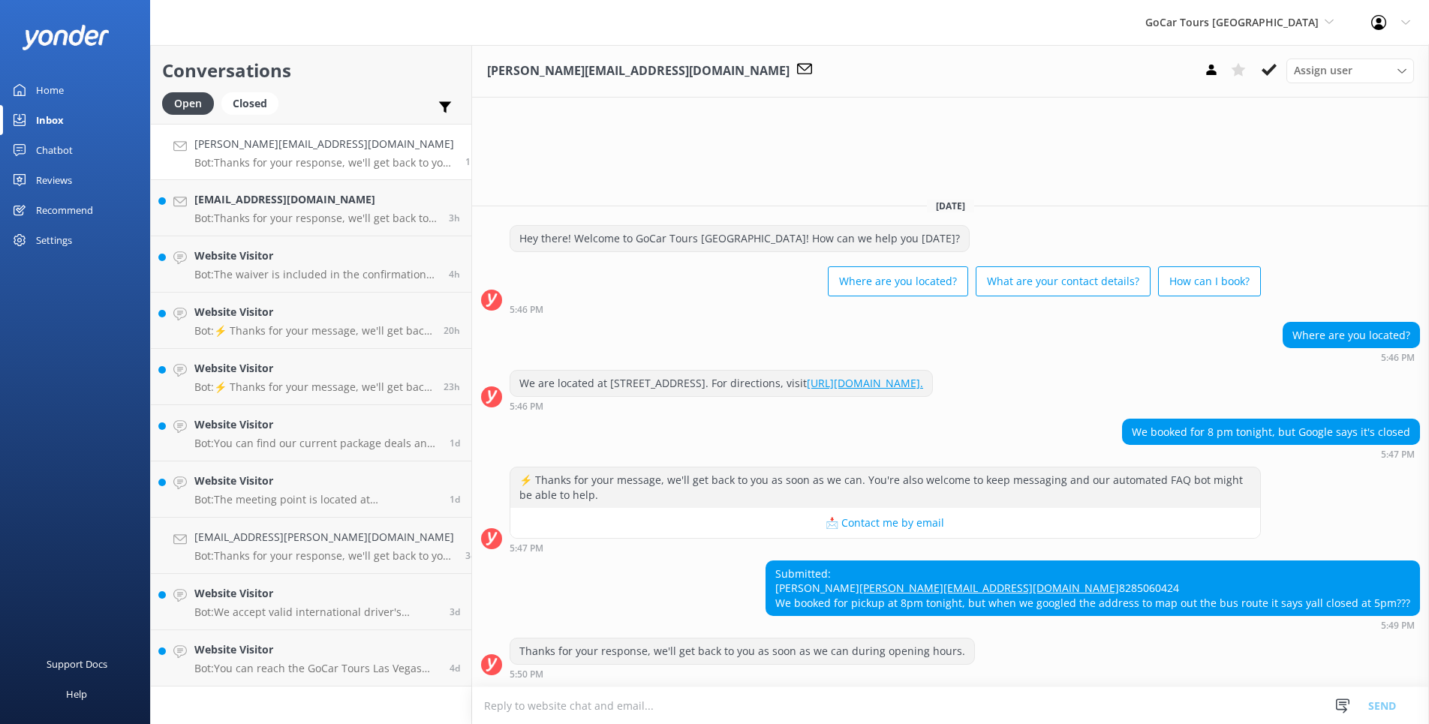
click at [788, 703] on textarea at bounding box center [950, 706] width 957 height 37
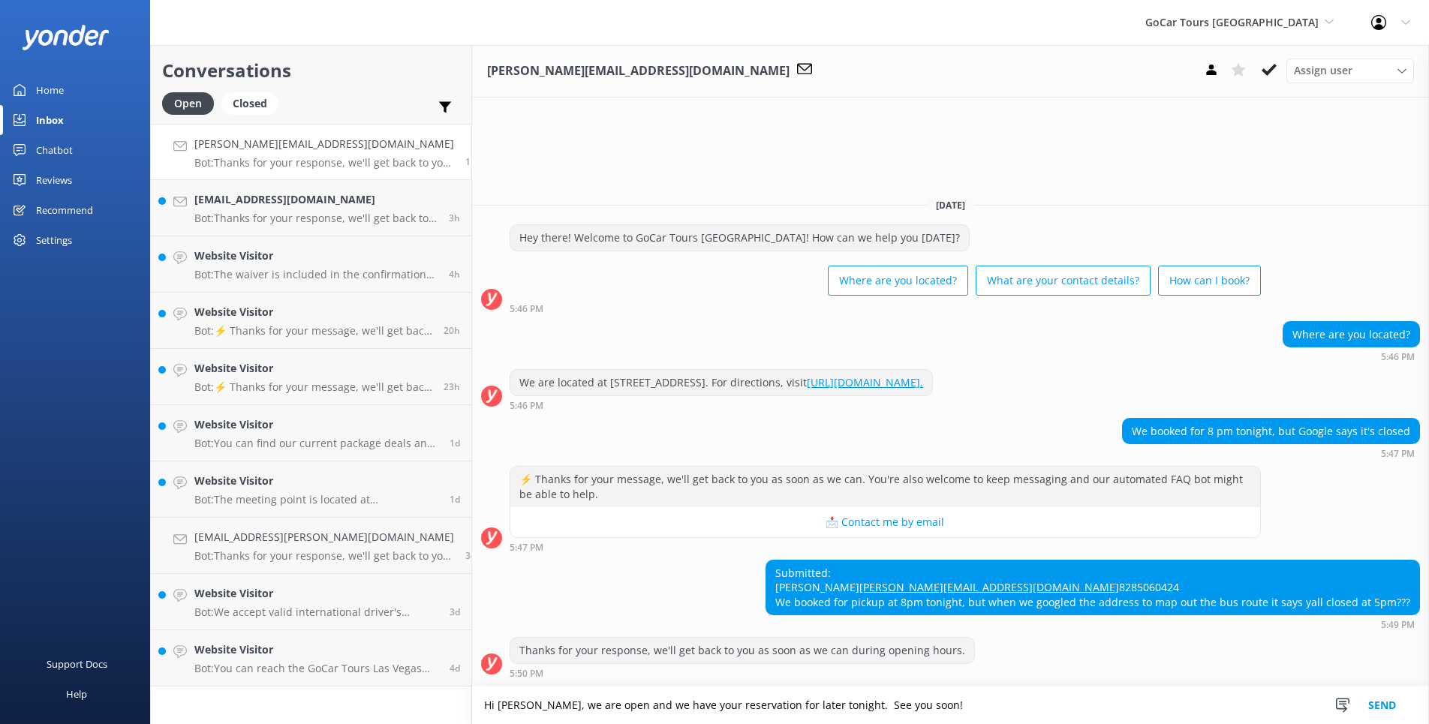
click at [523, 706] on textarea "Hi [PERSON_NAME], we are open and we have your reservation for later tonight. S…" at bounding box center [950, 706] width 957 height 38
type textarea "Hi [PERSON_NAME] - Yes, we are open and we have your reservation for later toni…"
click at [1384, 707] on button "Send" at bounding box center [1382, 706] width 56 height 38
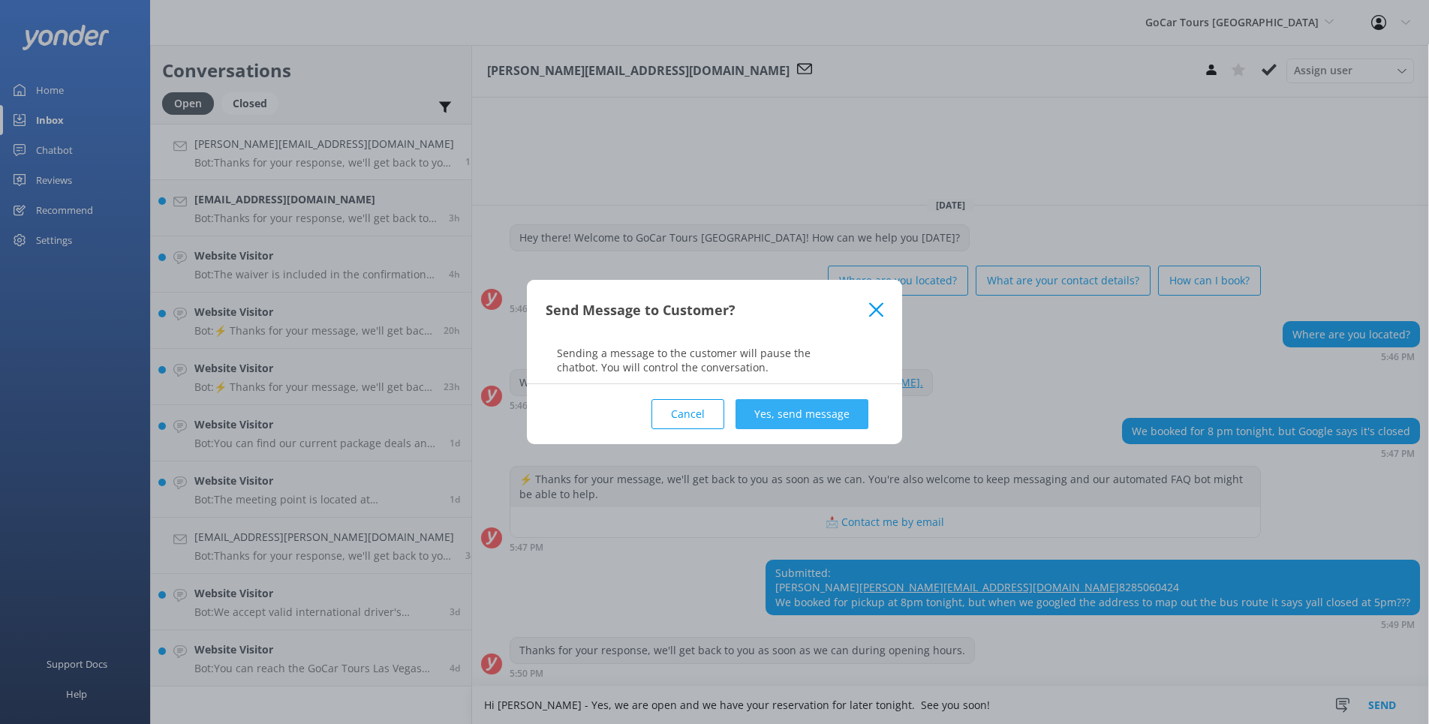
click at [787, 405] on button "Yes, send message" at bounding box center [802, 414] width 133 height 30
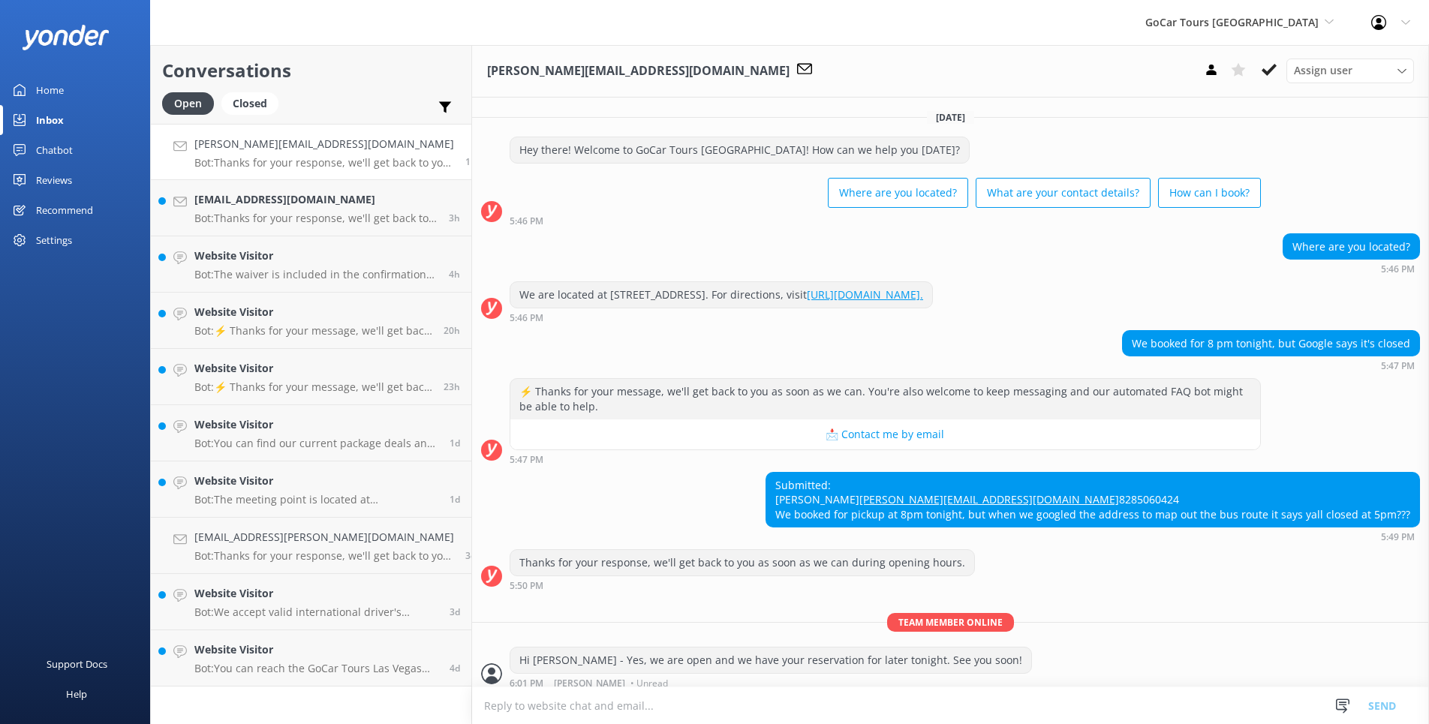
scroll to position [38, 0]
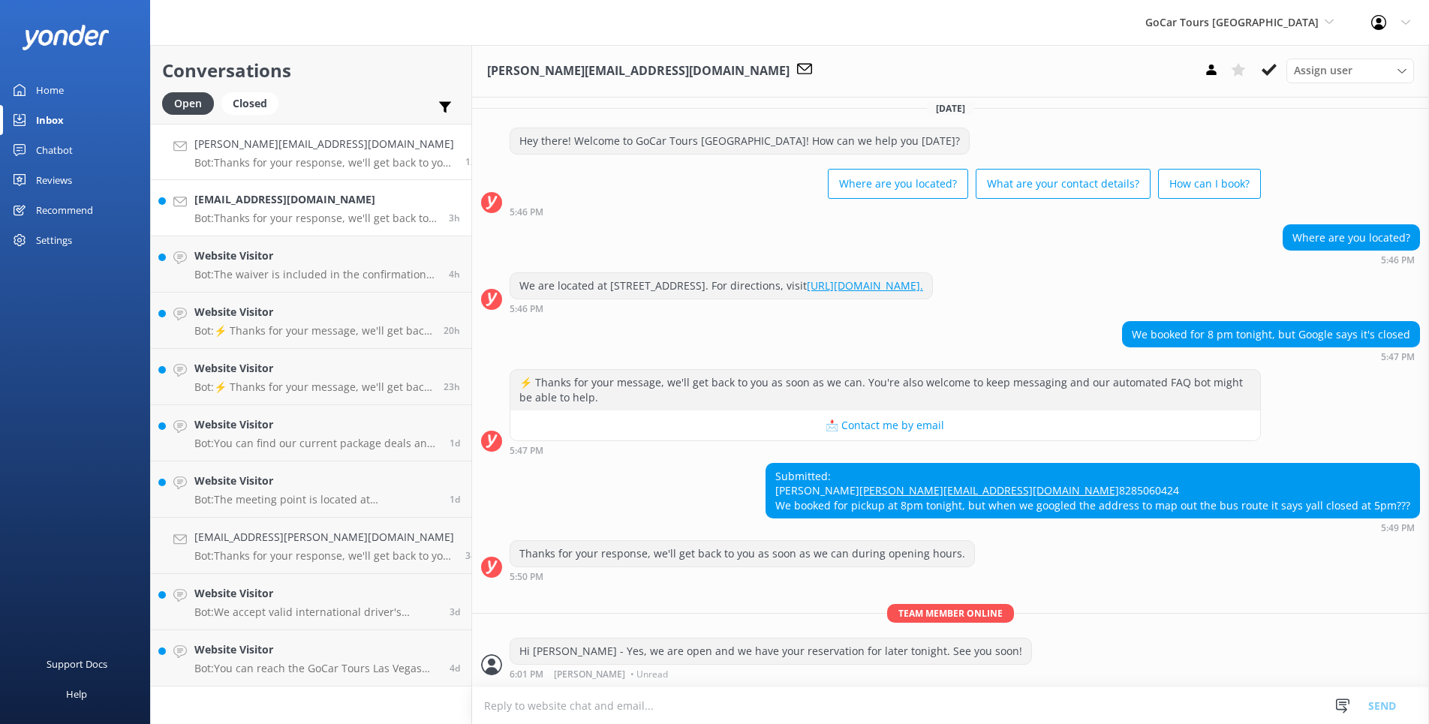
click at [352, 196] on h4 "[EMAIL_ADDRESS][DOMAIN_NAME]" at bounding box center [315, 199] width 243 height 17
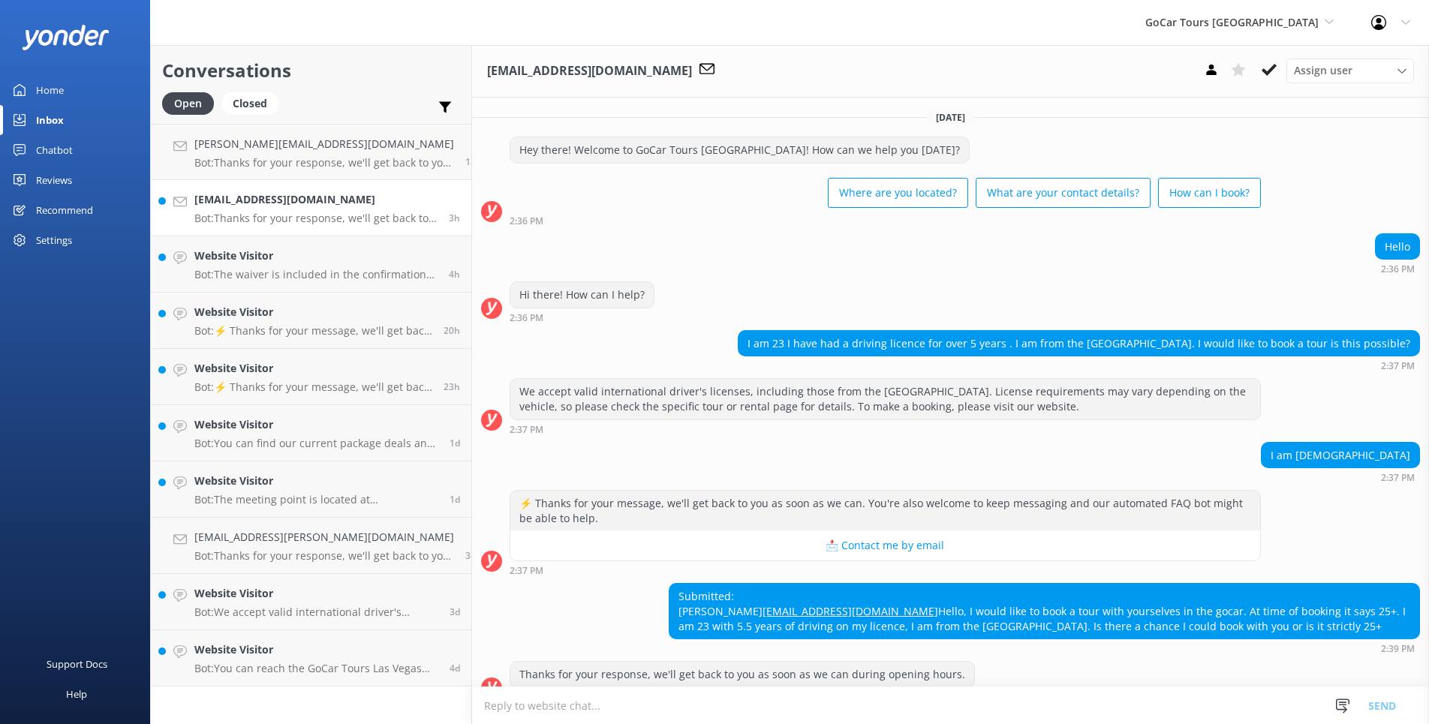
scroll to position [53, 0]
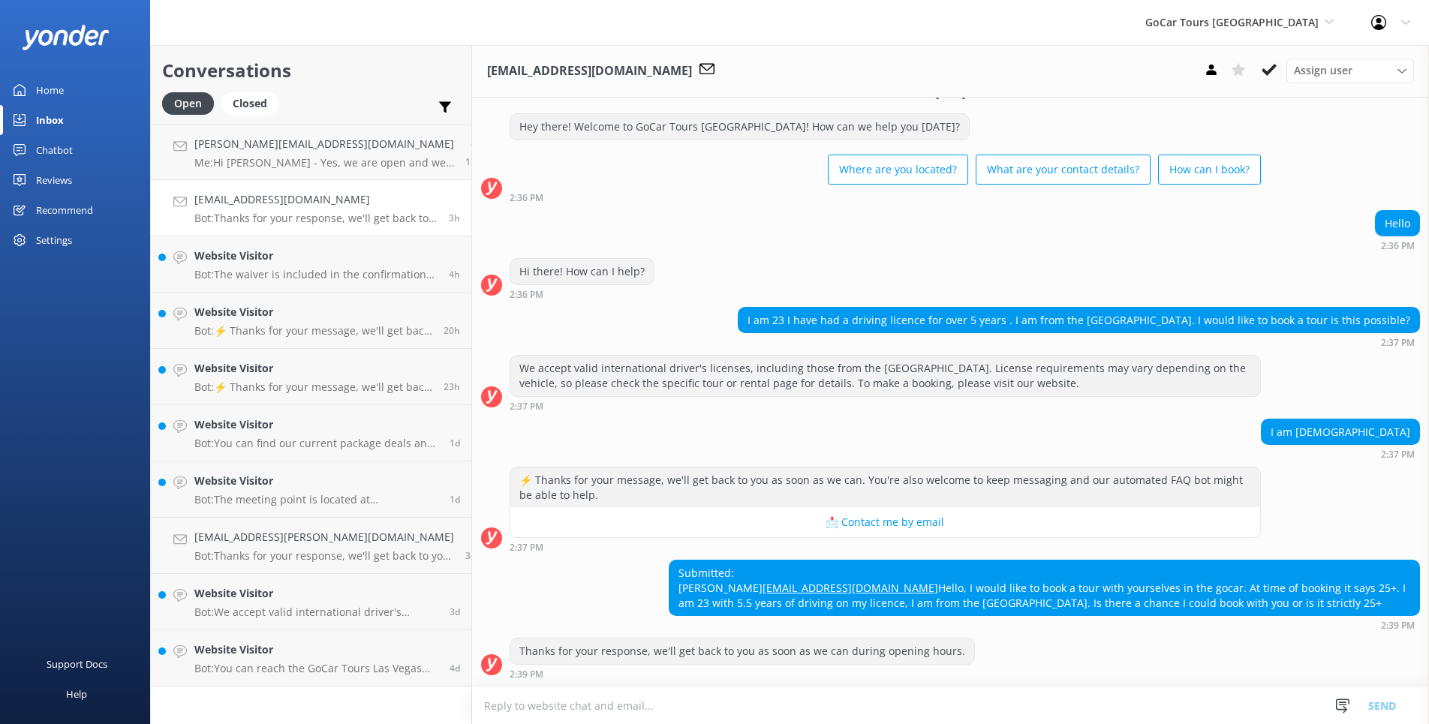
click at [872, 704] on textarea at bounding box center [950, 706] width 957 height 37
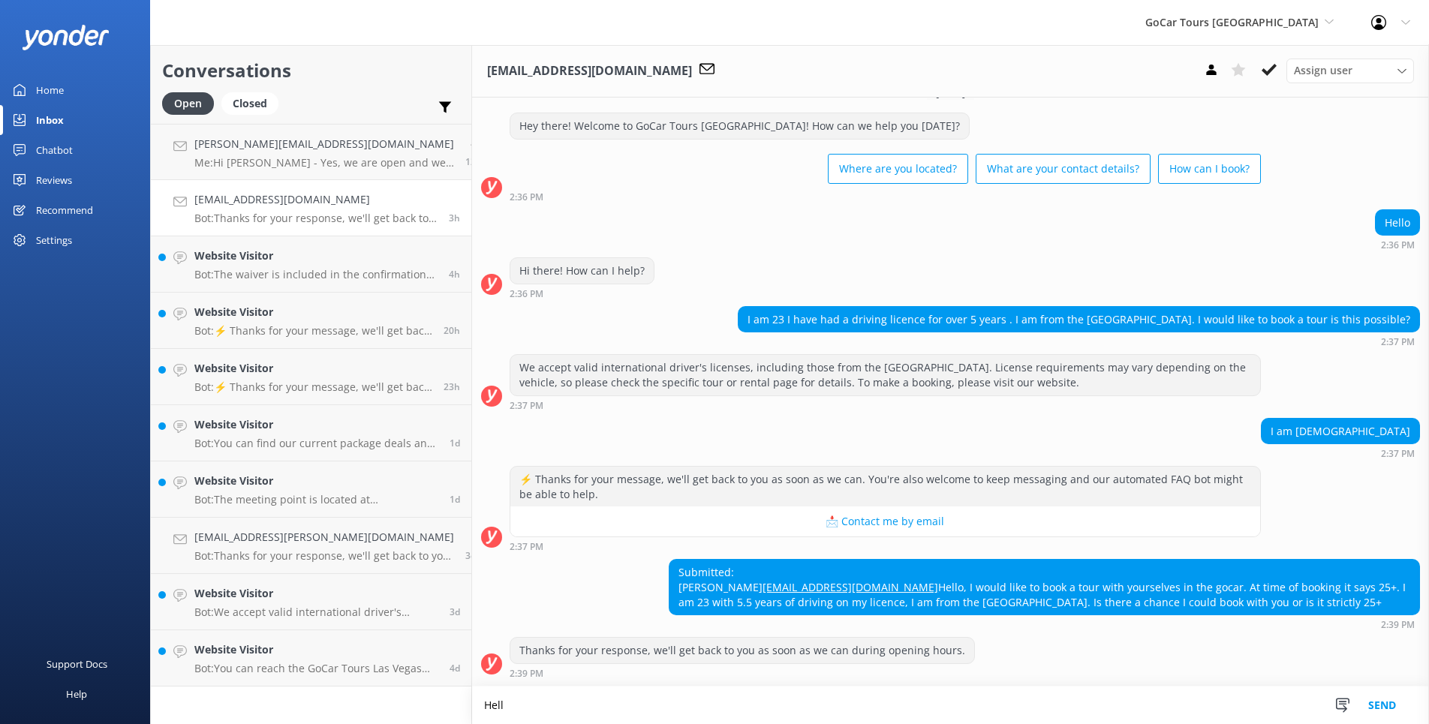
scroll to position [53, 0]
type textarea "Hello [PERSON_NAME] - [DEMOGRAPHIC_DATA] will be okay to book. Thank you!"
click at [1377, 700] on button "Send" at bounding box center [1382, 706] width 56 height 38
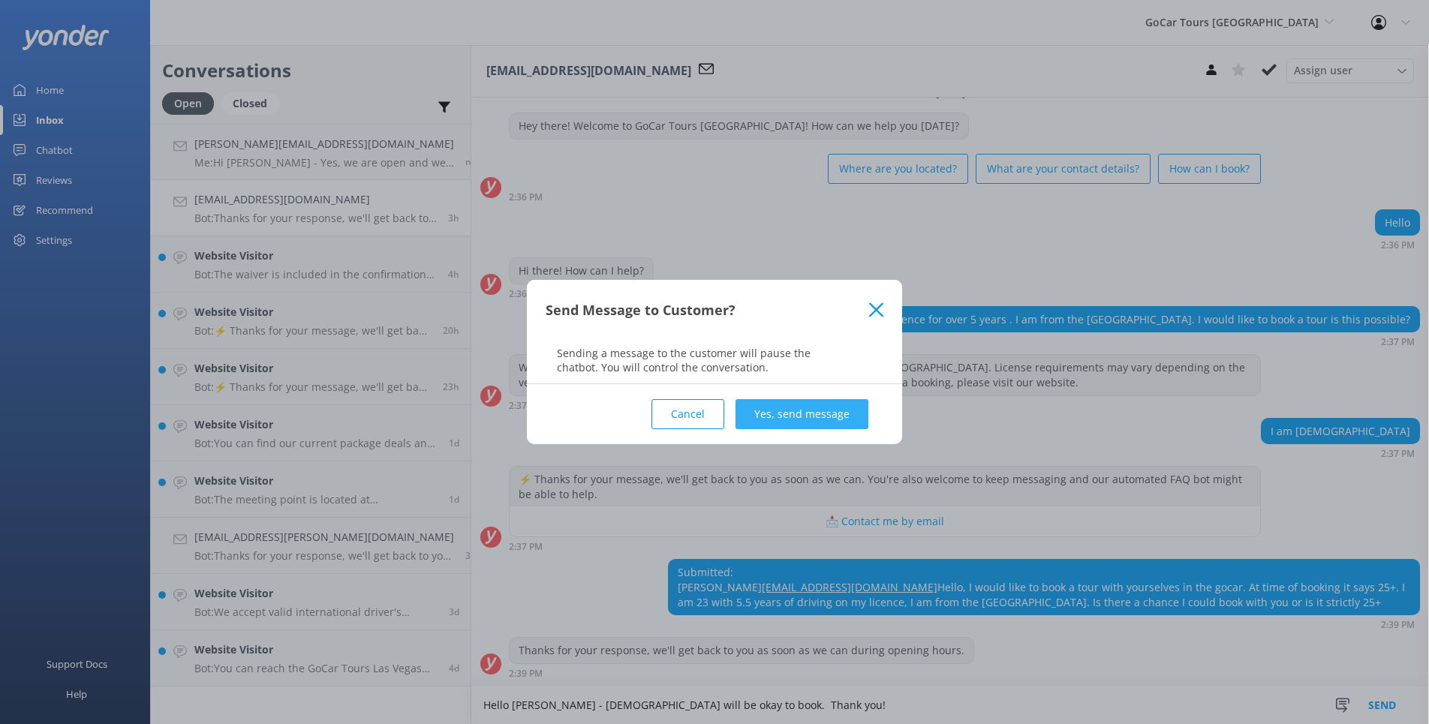
click at [832, 411] on button "Yes, send message" at bounding box center [802, 414] width 133 height 30
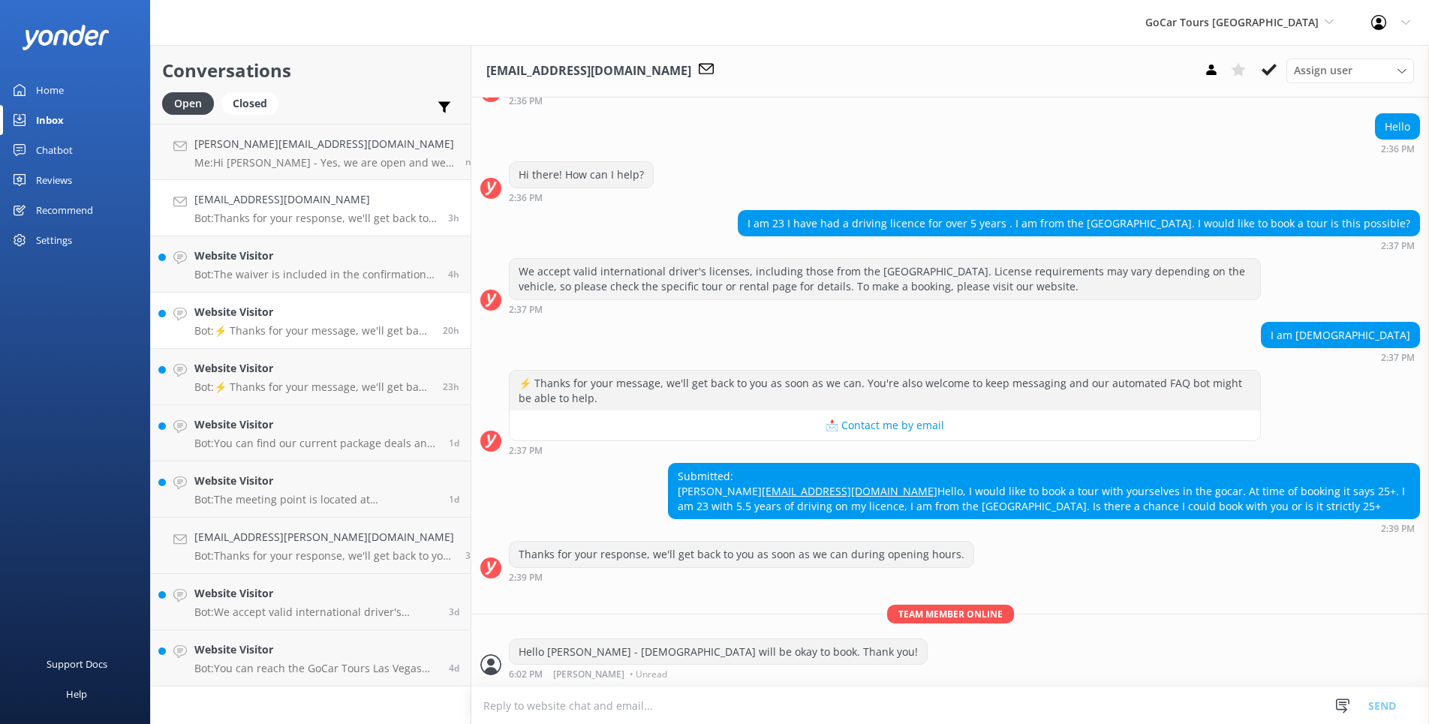
scroll to position [150, 0]
click at [353, 269] on p "Bot: The waiver is included in the confirmation email. You can sign it electron…" at bounding box center [315, 275] width 242 height 14
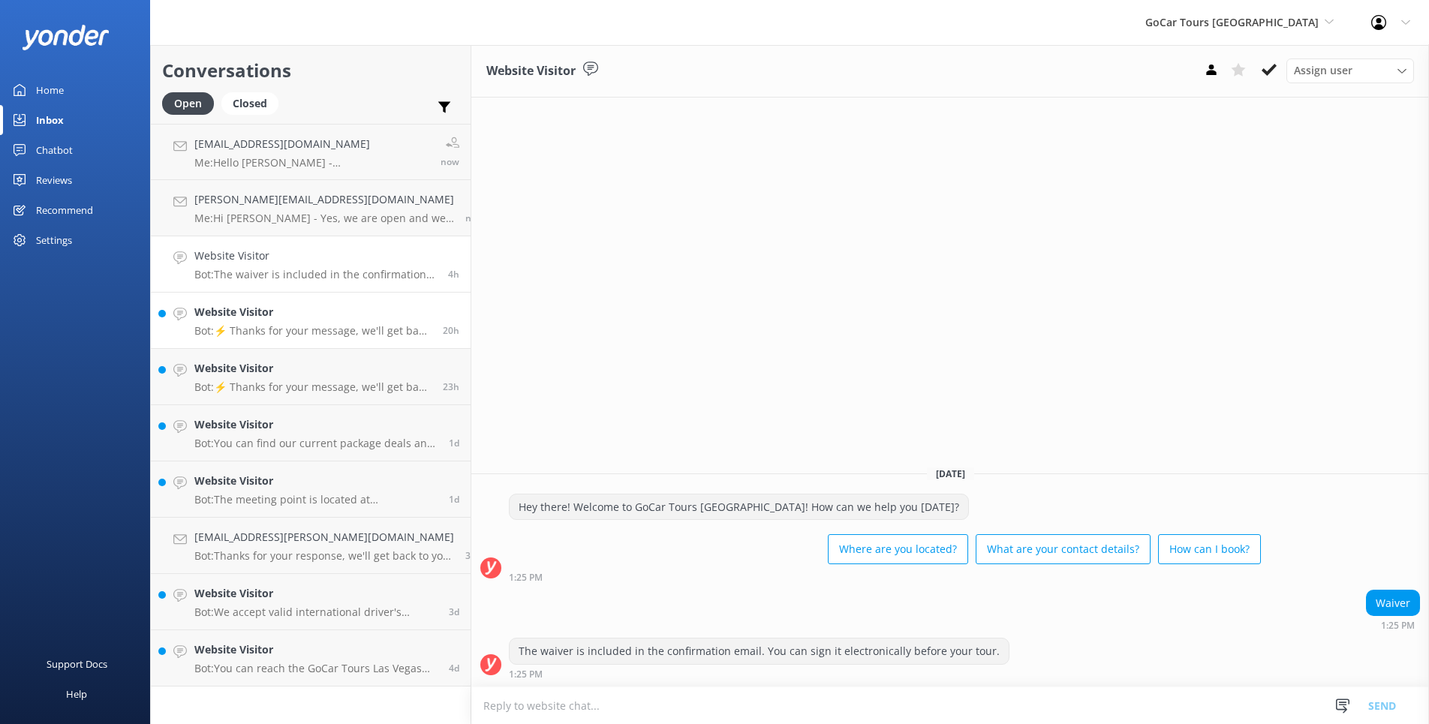
click at [355, 317] on h4 "Website Visitor" at bounding box center [312, 312] width 237 height 17
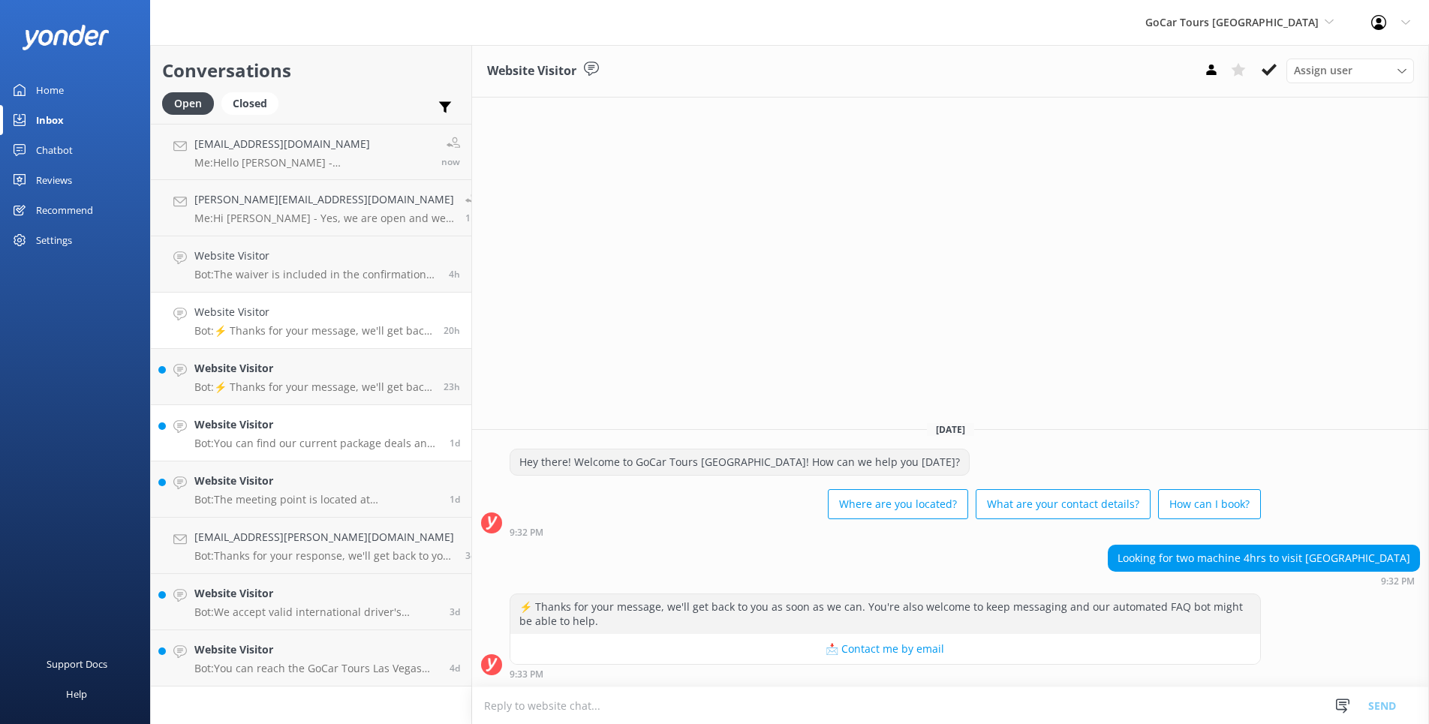
click at [335, 418] on h4 "Website Visitor" at bounding box center [316, 425] width 244 height 17
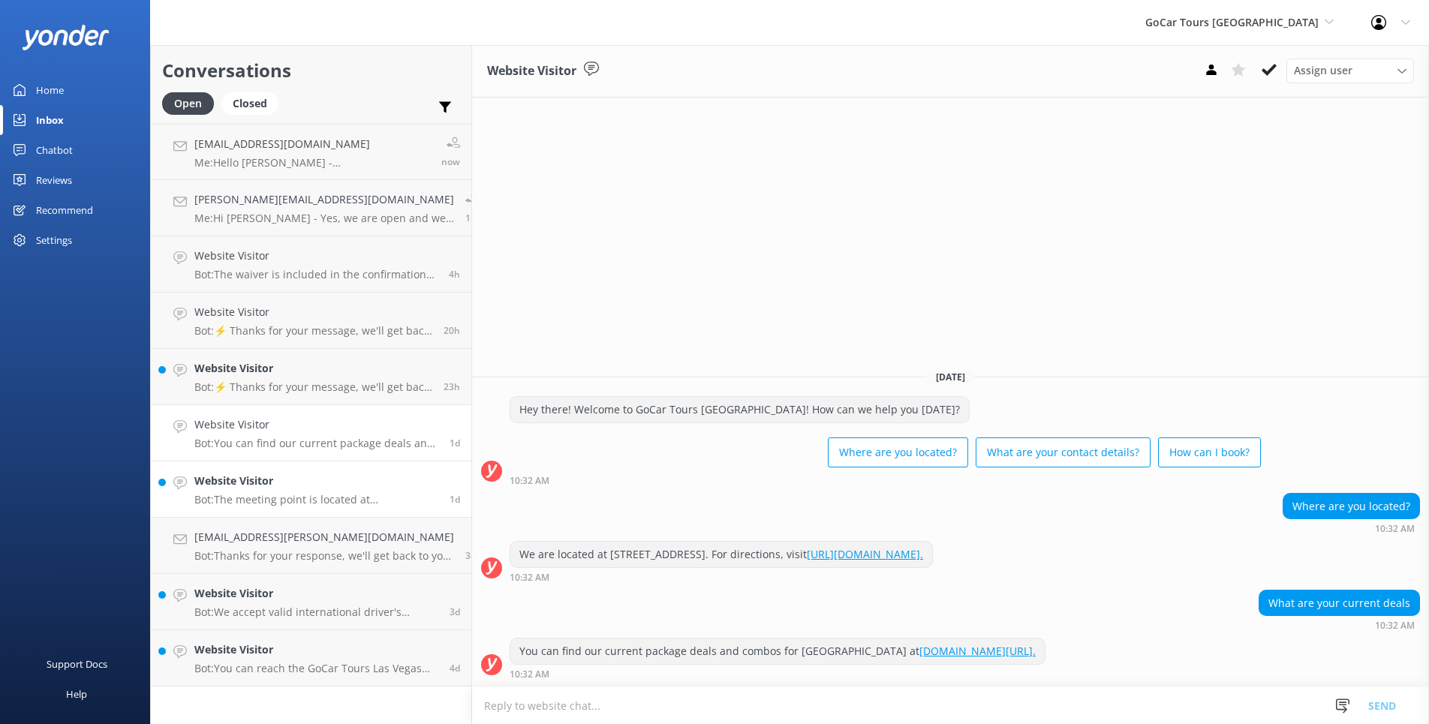
click at [349, 481] on h4 "Website Visitor" at bounding box center [316, 481] width 244 height 17
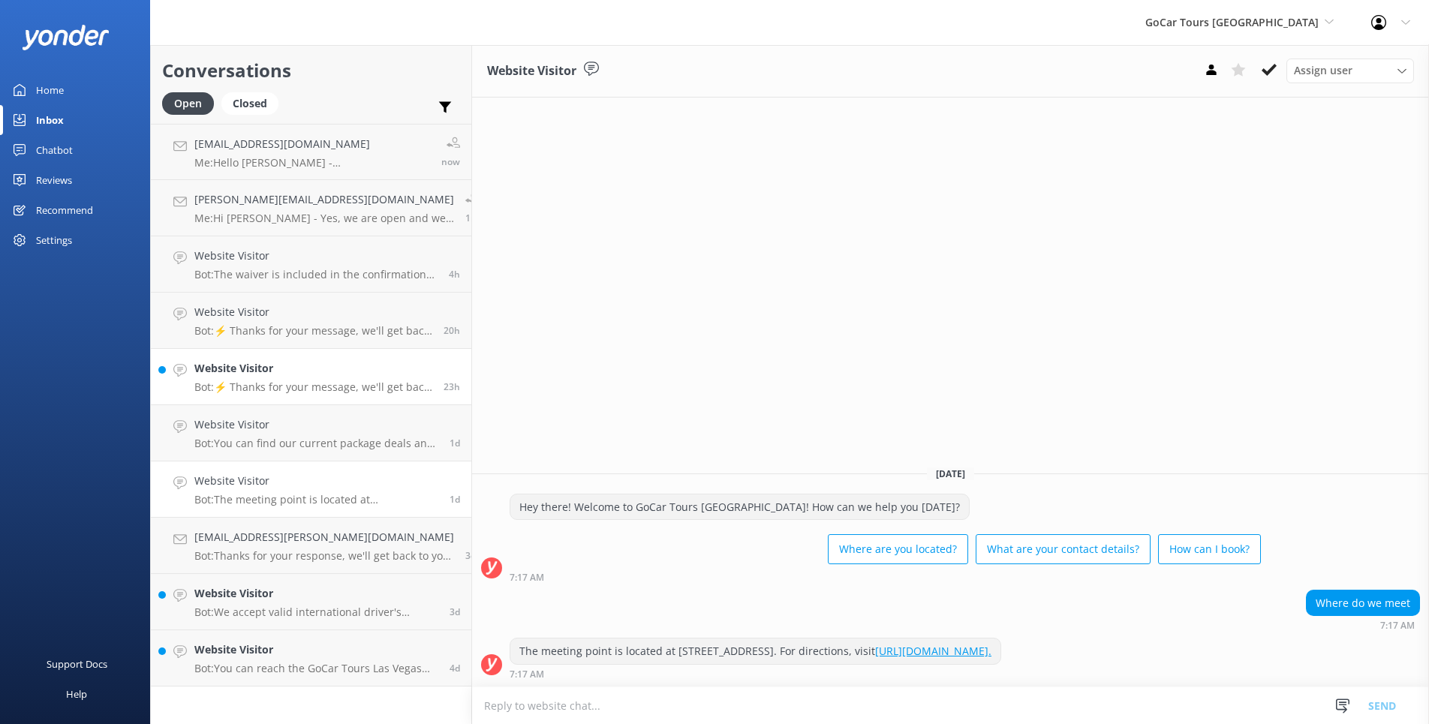
click at [301, 360] on h4 "Website Visitor" at bounding box center [313, 368] width 238 height 17
